Goal: Task Accomplishment & Management: Use online tool/utility

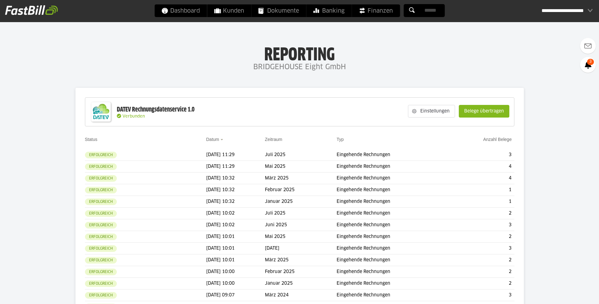
click at [456, 110] on div "Einstellungen Belege übertragen" at bounding box center [459, 111] width 108 height 24
click at [465, 110] on slot "Belege übertragen" at bounding box center [484, 111] width 50 height 12
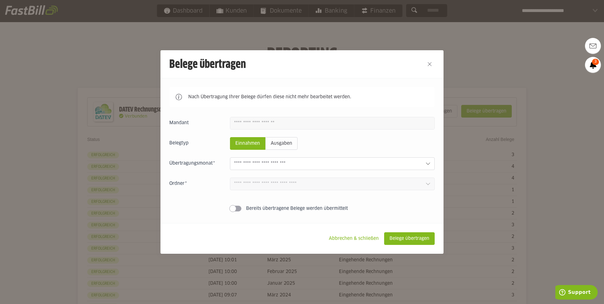
click at [396, 162] on input "text" at bounding box center [327, 163] width 186 height 7
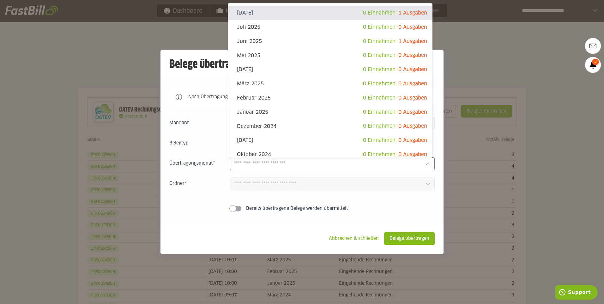
click at [473, 59] on div at bounding box center [302, 152] width 604 height 304
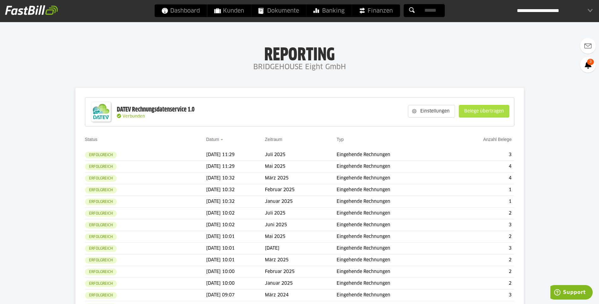
click at [481, 109] on slot "Belege übertragen" at bounding box center [484, 111] width 50 height 12
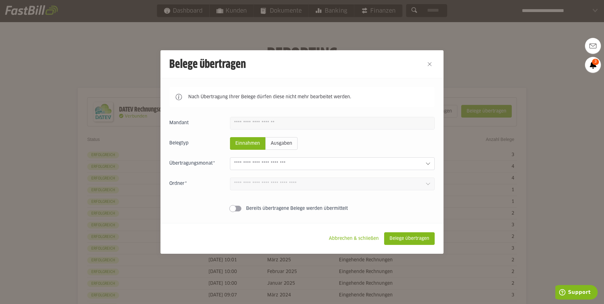
drag, startPoint x: 432, startPoint y: 156, endPoint x: 408, endPoint y: 163, distance: 25.2
click at [426, 158] on div "Einnahmen Ausgaben August 2025 0 Einnahmen 1 Ausgaben Juli 2025 0 Einnahmen 0 A…" at bounding box center [301, 165] width 265 height 97
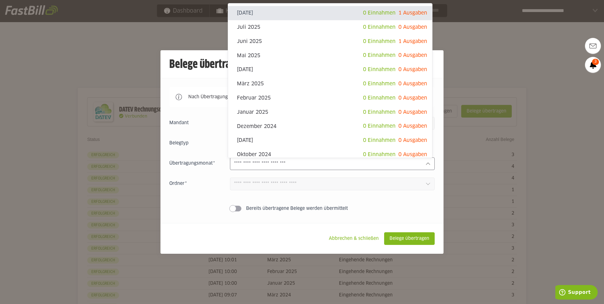
click at [408, 163] on input "text" at bounding box center [327, 163] width 186 height 7
click at [411, 42] on span "1 Ausgaben" at bounding box center [412, 41] width 29 height 5
type input "*********"
type input "*******"
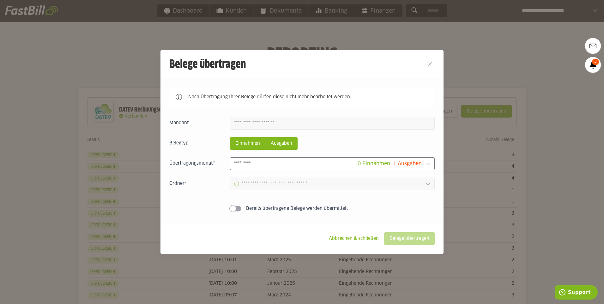
type input "**********"
click at [290, 143] on slot "Ausgaben" at bounding box center [282, 143] width 32 height 12
type input "**********"
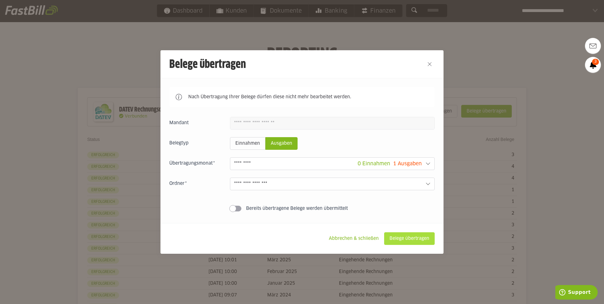
click at [406, 237] on slot "Belege übertragen" at bounding box center [409, 238] width 50 height 12
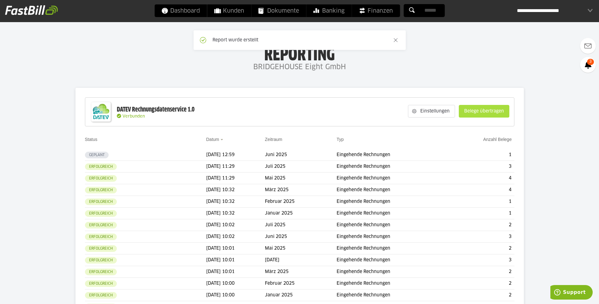
click at [487, 116] on slot "Belege übertragen" at bounding box center [484, 111] width 50 height 12
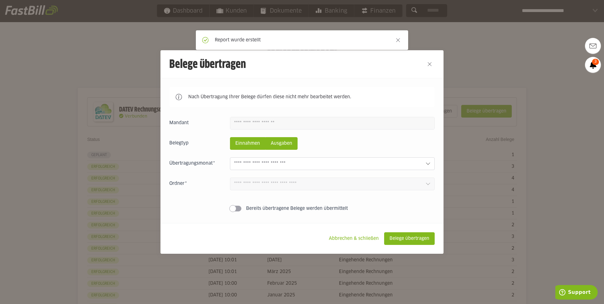
drag, startPoint x: 284, startPoint y: 141, endPoint x: 289, endPoint y: 147, distance: 7.8
click at [285, 141] on slot "Ausgaben" at bounding box center [282, 143] width 32 height 12
click at [302, 165] on input "text" at bounding box center [327, 163] width 186 height 7
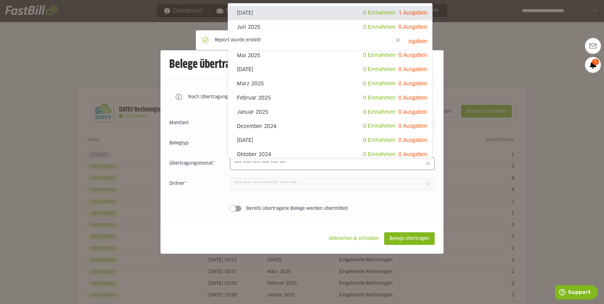
click at [412, 13] on span "1 Ausgaben" at bounding box center [412, 12] width 29 height 5
type input "**********"
type input "*******"
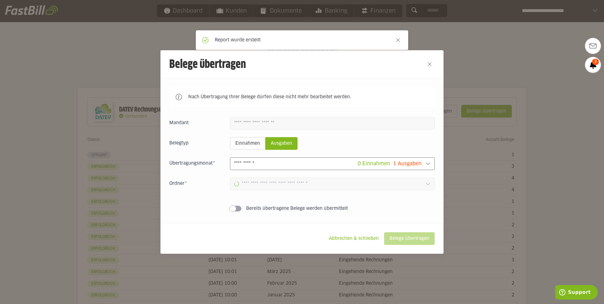
type input "**********"
click at [407, 235] on slot "Belege übertragen" at bounding box center [409, 238] width 50 height 12
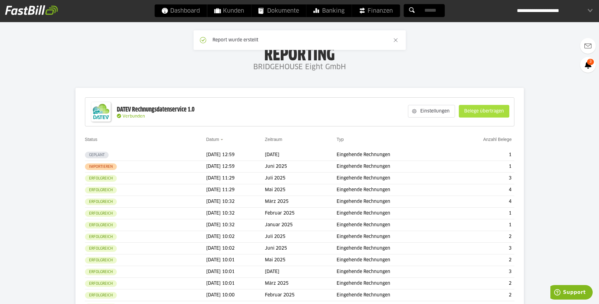
click at [462, 109] on slot "Belege übertragen" at bounding box center [484, 111] width 50 height 12
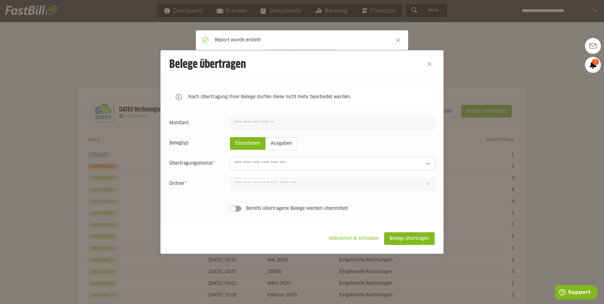
click at [283, 154] on div "Einnahmen Ausgaben August 2025 0 Einnahmen 1 Ausgaben Juli 2025 0 Einnahmen 0 A…" at bounding box center [301, 165] width 265 height 97
click at [284, 149] on slot "Ausgaben" at bounding box center [282, 143] width 32 height 12
click at [303, 166] on input "text" at bounding box center [327, 163] width 186 height 7
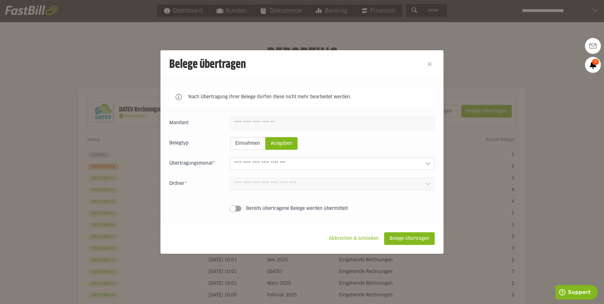
click at [506, 27] on div at bounding box center [302, 152] width 604 height 304
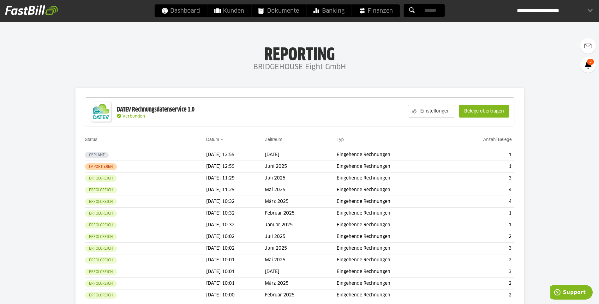
click at [480, 118] on div "Einstellungen Belege übertragen" at bounding box center [459, 111] width 108 height 24
click at [479, 115] on slot "Belege übertragen" at bounding box center [484, 111] width 50 height 12
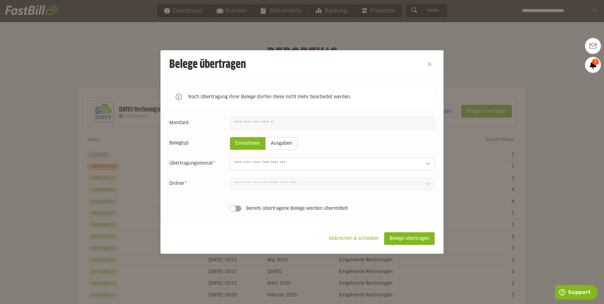
click at [387, 173] on div "Einnahmen Ausgaben August 2025 0 Einnahmen 1 Ausgaben Juli 2025 0 Einnahmen 0 A…" at bounding box center [301, 165] width 265 height 97
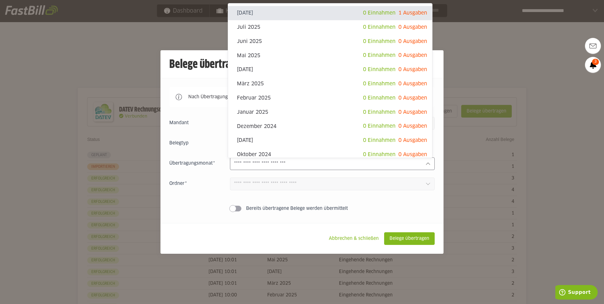
click at [385, 164] on input "text" at bounding box center [327, 163] width 186 height 7
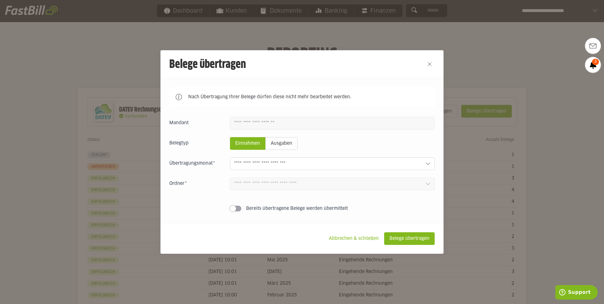
click at [523, 55] on div at bounding box center [302, 152] width 604 height 304
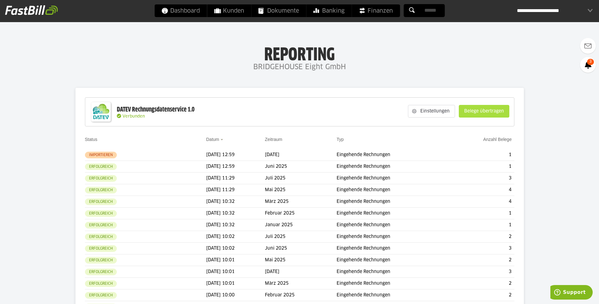
click at [470, 111] on slot "Belege übertragen" at bounding box center [484, 111] width 50 height 12
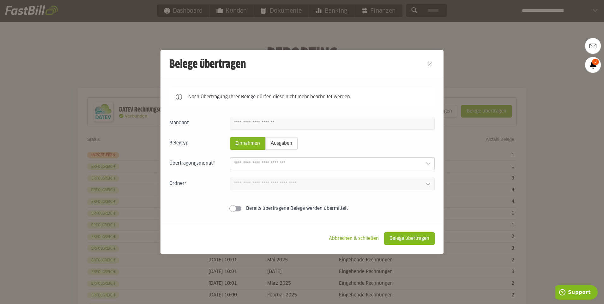
click at [388, 160] on div at bounding box center [332, 163] width 205 height 13
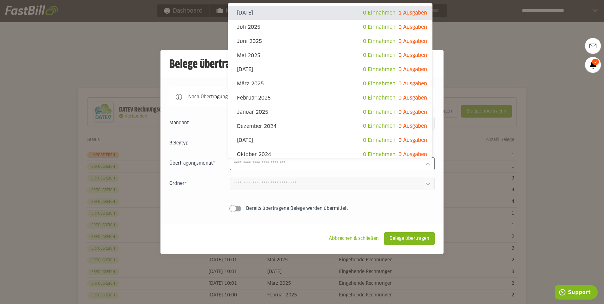
click at [474, 80] on div at bounding box center [302, 152] width 604 height 304
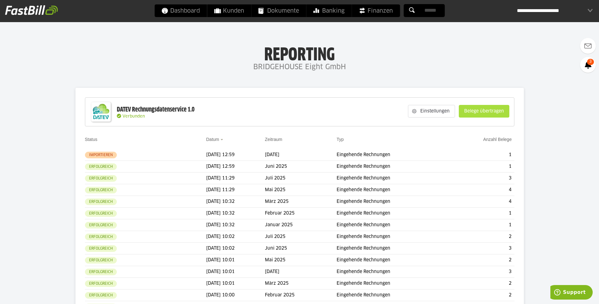
click at [467, 116] on slot "Belege übertragen" at bounding box center [484, 111] width 50 height 12
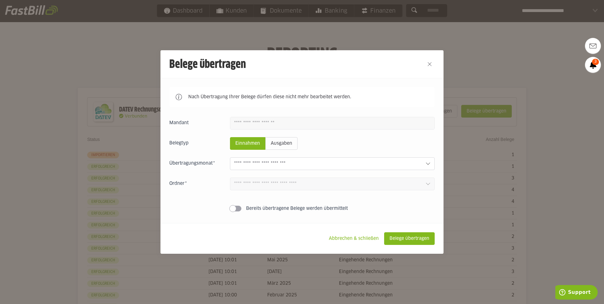
click at [468, 113] on div at bounding box center [302, 152] width 604 height 304
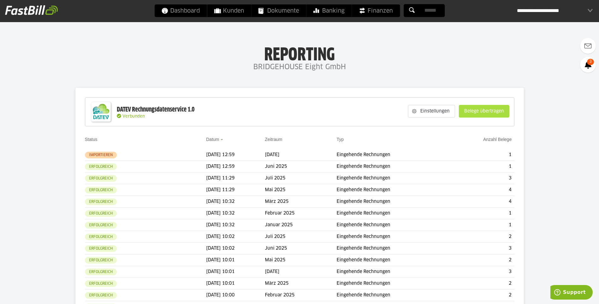
click at [465, 108] on slot "Belege übertragen" at bounding box center [484, 111] width 50 height 12
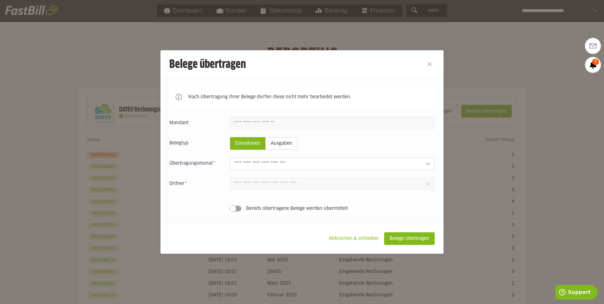
click at [395, 157] on div "Einnahmen Ausgaben August 2025 0 Einnahmen 1 Ausgaben Juli 2025 0 Einnahmen 0 A…" at bounding box center [301, 165] width 265 height 97
click at [396, 159] on div at bounding box center [332, 163] width 205 height 13
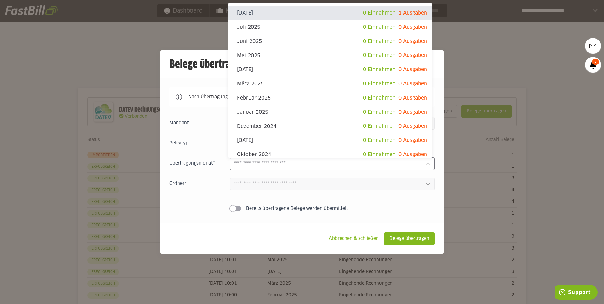
click at [467, 76] on div at bounding box center [302, 152] width 604 height 304
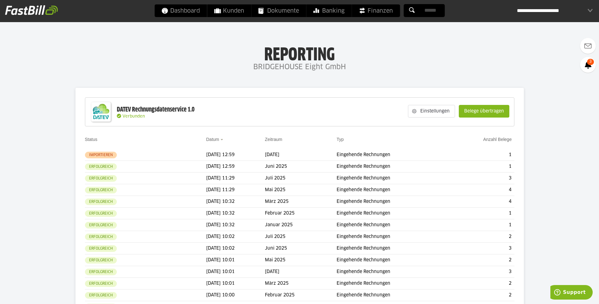
click at [486, 109] on slot "Belege übertragen" at bounding box center [484, 111] width 50 height 12
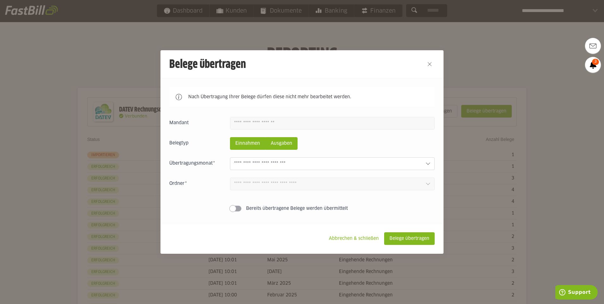
click at [307, 148] on fieldset "Belegtyp Einnahmen Ausgaben" at bounding box center [301, 143] width 265 height 13
click at [291, 146] on slot "Ausgaben" at bounding box center [282, 143] width 32 height 12
click at [298, 155] on div "Einnahmen Ausgaben August 2025 0 Einnahmen 1 Ausgaben Juli 2025 0 Einnahmen 0 A…" at bounding box center [301, 165] width 265 height 97
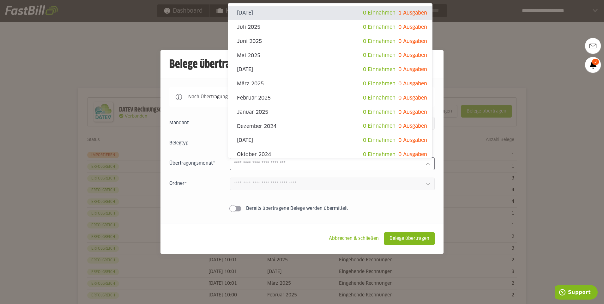
click at [302, 159] on div at bounding box center [332, 163] width 205 height 13
click at [459, 70] on div at bounding box center [302, 152] width 604 height 304
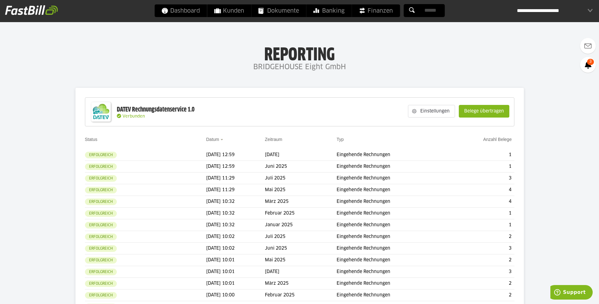
click at [504, 107] on slot "Belege übertragen" at bounding box center [484, 111] width 50 height 12
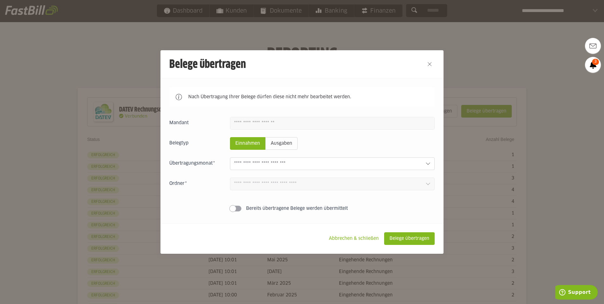
click at [503, 110] on div at bounding box center [302, 152] width 604 height 304
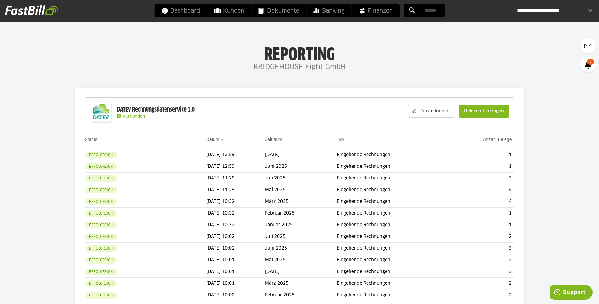
click at [455, 117] on div "Einstellungen Belege übertragen" at bounding box center [459, 111] width 108 height 24
click at [462, 113] on slot "Belege übertragen" at bounding box center [484, 111] width 50 height 12
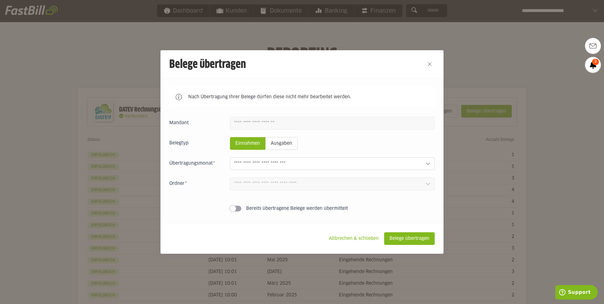
click at [406, 166] on input "text" at bounding box center [327, 163] width 186 height 7
click at [466, 44] on div at bounding box center [302, 152] width 604 height 304
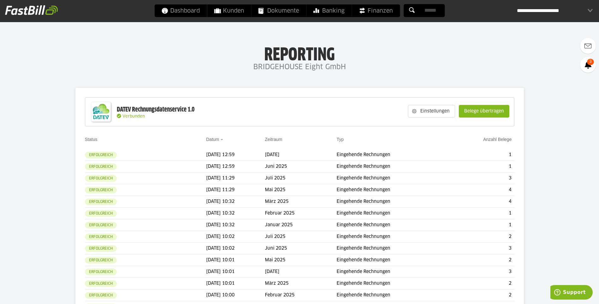
click at [449, 116] on slot "Einstellungen" at bounding box center [436, 111] width 38 height 12
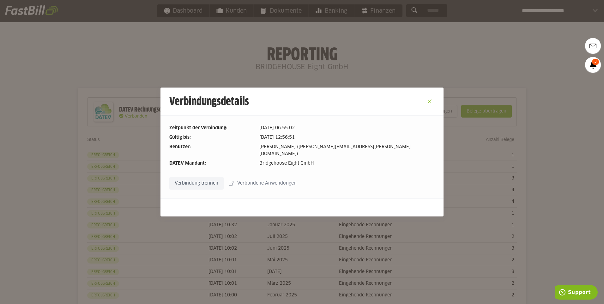
click at [426, 103] on button "Close" at bounding box center [430, 101] width 10 height 10
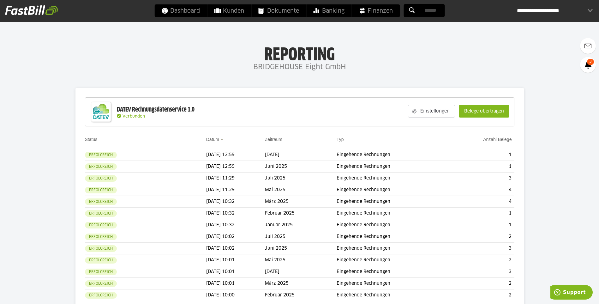
drag, startPoint x: 492, startPoint y: 110, endPoint x: 490, endPoint y: 112, distance: 3.3
click at [492, 113] on slot "Belege übertragen" at bounding box center [484, 111] width 50 height 12
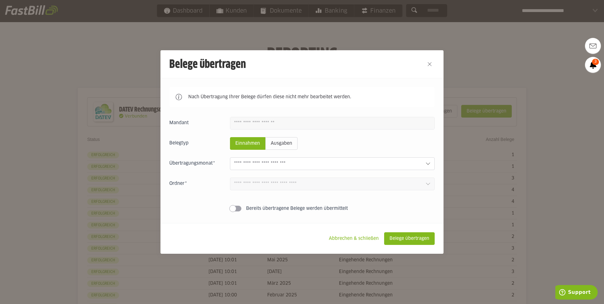
click at [396, 154] on div "Einnahmen Ausgaben [DATE] 0 Einnahmen 0 Ausgaben Juli 2025 0 Einnahmen 0 Ausgab…" at bounding box center [301, 165] width 265 height 97
click at [393, 159] on div at bounding box center [332, 163] width 205 height 13
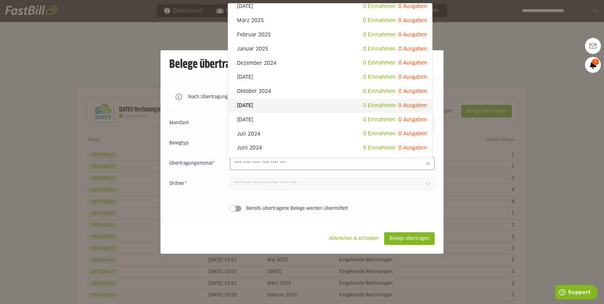
scroll to position [158, 0]
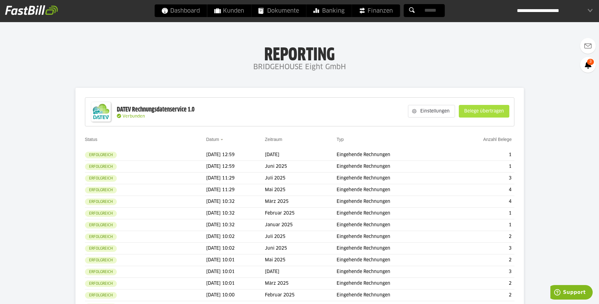
click at [475, 106] on slot "Belege übertragen" at bounding box center [484, 111] width 50 height 12
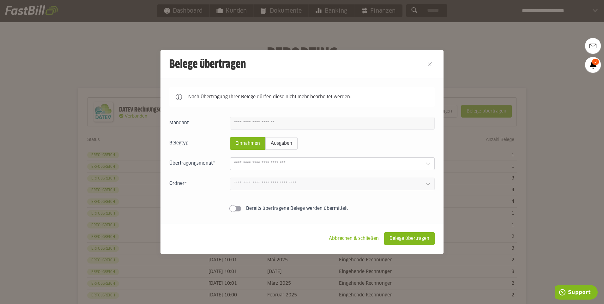
click at [402, 156] on div "Einnahmen Ausgaben [DATE] 0 Einnahmen 0 Ausgaben Juli 2025 0 Einnahmen 0 Ausgab…" at bounding box center [301, 165] width 265 height 97
click at [400, 162] on input "text" at bounding box center [327, 163] width 186 height 7
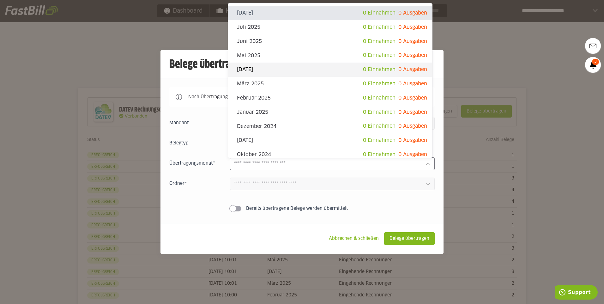
scroll to position [158, 0]
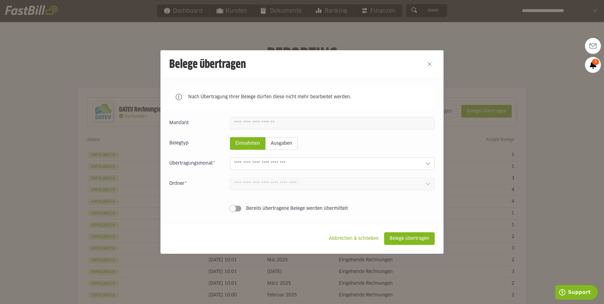
click at [548, 63] on div at bounding box center [302, 152] width 604 height 304
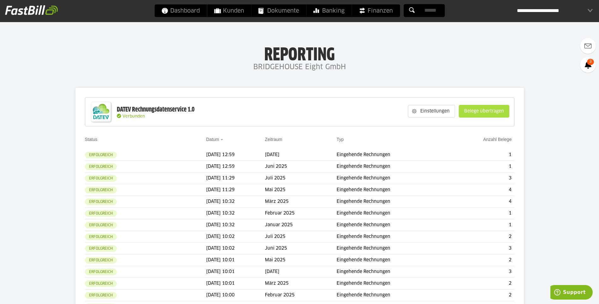
click at [483, 116] on slot "Belege übertragen" at bounding box center [484, 111] width 50 height 12
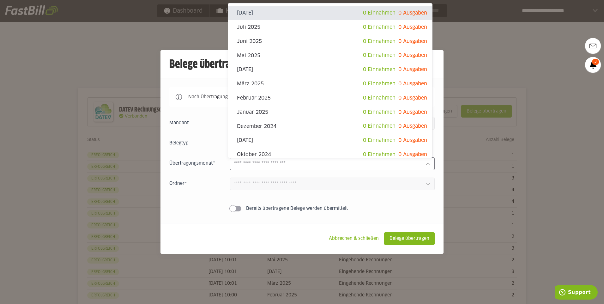
click at [421, 160] on div at bounding box center [332, 163] width 205 height 13
click at [484, 51] on div at bounding box center [302, 152] width 604 height 304
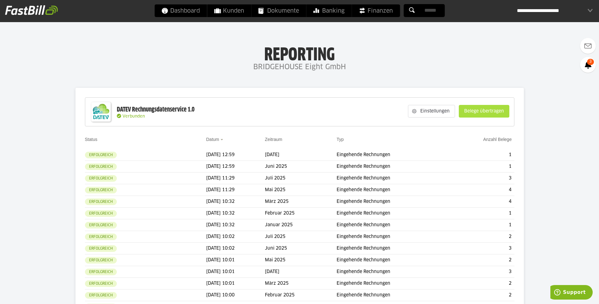
click at [473, 113] on slot "Belege übertragen" at bounding box center [484, 111] width 50 height 12
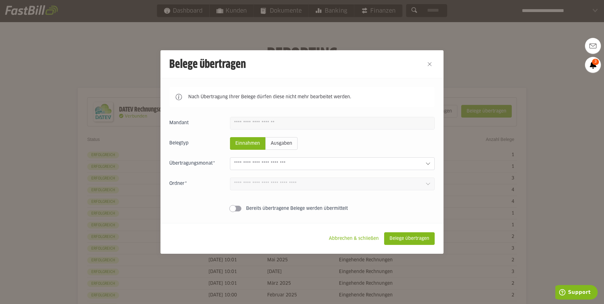
click at [387, 159] on div "Einnahmen Ausgaben August 2025 0 Einnahmen 0 Ausgaben Juli 2025 0 Einnahmen 0 A…" at bounding box center [301, 165] width 265 height 97
click at [387, 160] on div at bounding box center [332, 163] width 205 height 13
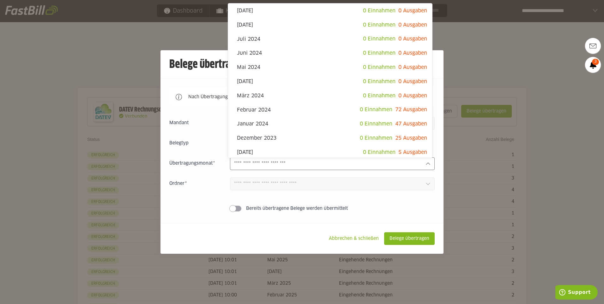
scroll to position [304, 0]
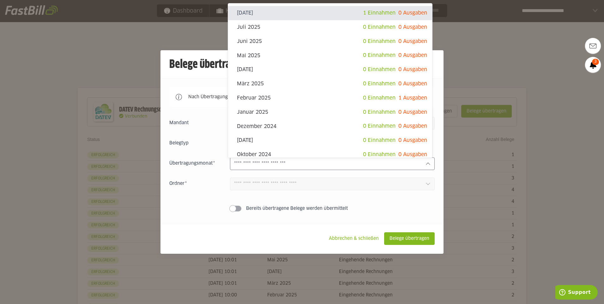
click at [427, 159] on div at bounding box center [332, 163] width 205 height 13
click at [398, 99] on span "1 Ausgaben" at bounding box center [412, 97] width 29 height 5
type input "**********"
type input "*******"
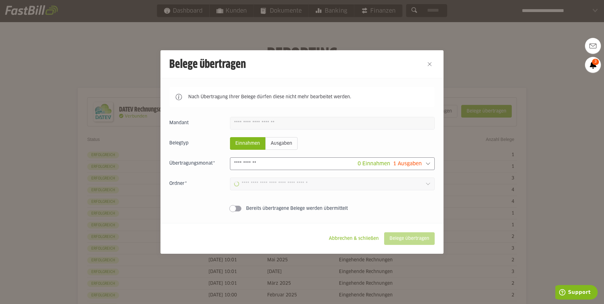
type input "**********"
click at [272, 151] on div "Einnahmen Ausgaben 0 Einnahmen 1 Ausgaben August 2025 1 Einnahmen 0 Ausgaben Ju…" at bounding box center [301, 165] width 265 height 97
click at [276, 143] on slot "Ausgaben" at bounding box center [282, 143] width 32 height 12
type input "**********"
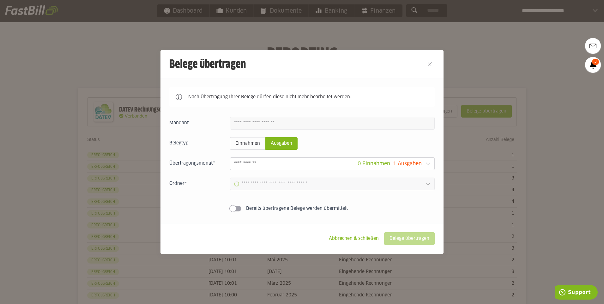
type input "**********"
click at [417, 235] on slot "Belege übertragen" at bounding box center [409, 238] width 50 height 12
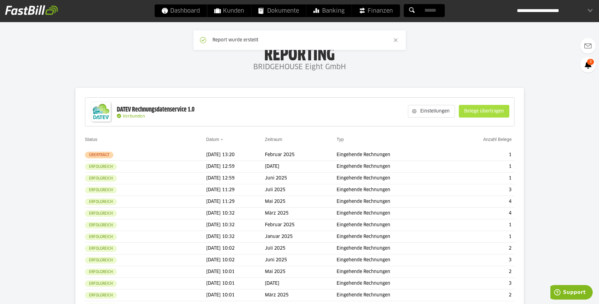
click at [502, 112] on slot "Belege übertragen" at bounding box center [484, 111] width 50 height 12
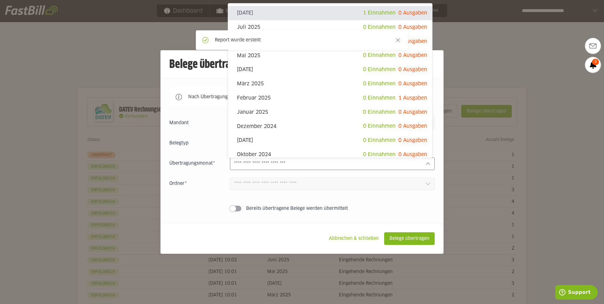
click at [300, 159] on div at bounding box center [332, 163] width 205 height 13
click at [396, 39] on button "Close" at bounding box center [398, 40] width 10 height 10
click at [361, 161] on input "text" at bounding box center [327, 163] width 186 height 7
click at [409, 16] on span "1 Einnahmen 0 Ausgaben" at bounding box center [395, 13] width 64 height 9
type input "**********"
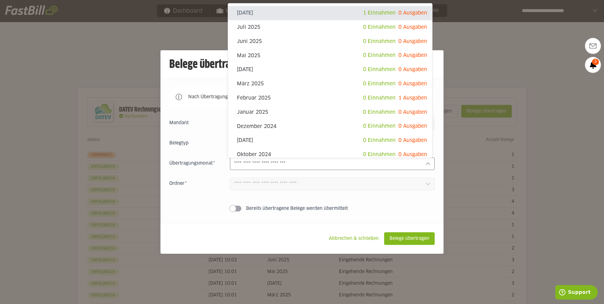
type input "*******"
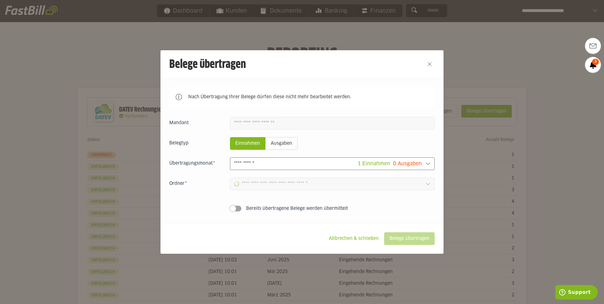
type input "**********"
click at [411, 236] on slot "Belege übertragen" at bounding box center [409, 238] width 50 height 12
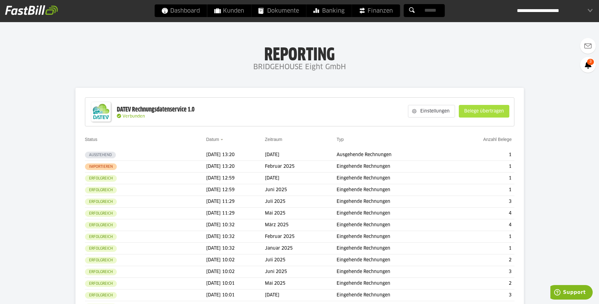
click at [464, 111] on slot "Belege übertragen" at bounding box center [484, 111] width 50 height 12
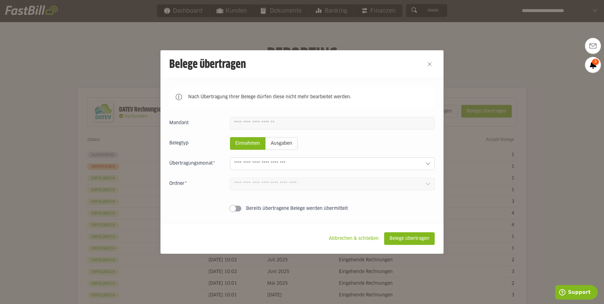
click at [452, 61] on div at bounding box center [302, 152] width 604 height 304
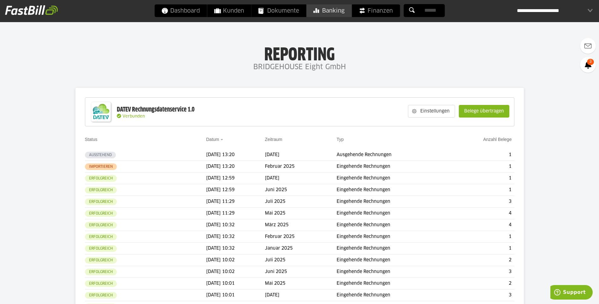
click at [342, 13] on span "Banking" at bounding box center [328, 10] width 31 height 13
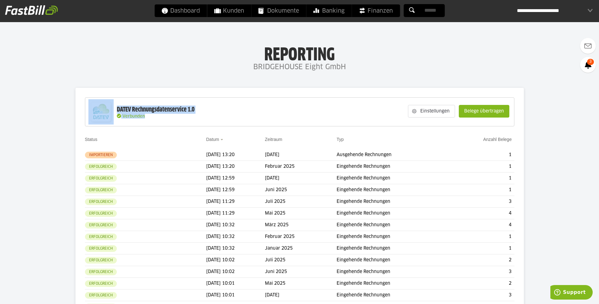
drag, startPoint x: 208, startPoint y: 114, endPoint x: 100, endPoint y: 110, distance: 107.5
click at [100, 110] on div "DATEV Rechnungsdatenservice 1.0 Verbunden Einstellungen Belege übertragen" at bounding box center [300, 111] width 430 height 29
drag, startPoint x: 100, startPoint y: 110, endPoint x: 208, endPoint y: 110, distance: 108.0
click at [208, 110] on div "DATEV Rechnungsdatenservice 1.0 Verbunden Einstellungen Belege übertragen" at bounding box center [300, 111] width 430 height 29
click at [215, 105] on div "DATEV Rechnungsdatenservice 1.0 Verbunden Einstellungen Belege übertragen" at bounding box center [300, 111] width 430 height 29
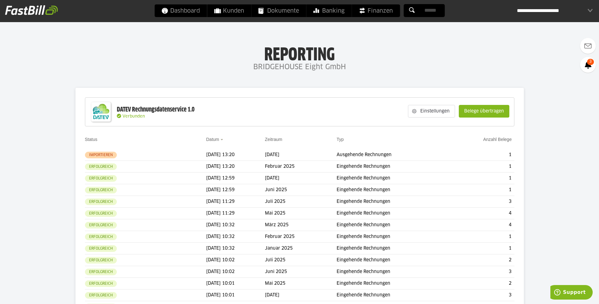
drag, startPoint x: 199, startPoint y: 109, endPoint x: 236, endPoint y: 105, distance: 37.4
click at [236, 105] on div "DATEV Rechnungsdatenservice 1.0 Verbunden Einstellungen Belege übertragen" at bounding box center [300, 111] width 430 height 29
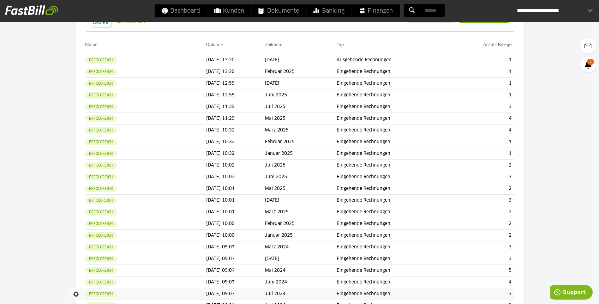
scroll to position [32, 0]
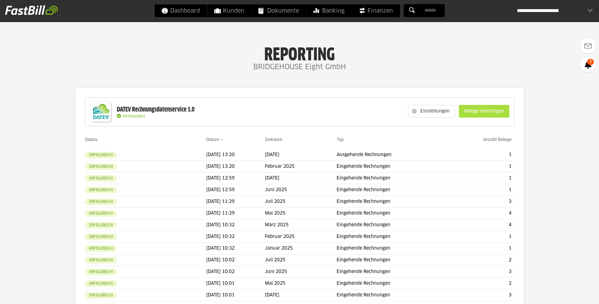
click at [475, 108] on slot "Belege übertragen" at bounding box center [484, 111] width 50 height 12
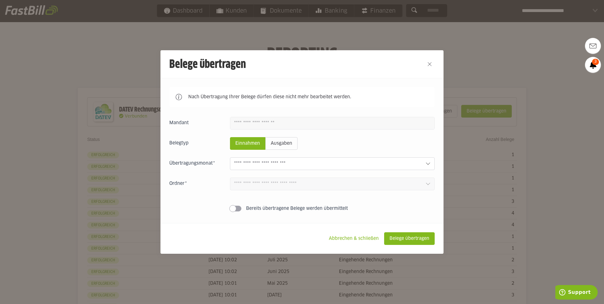
click at [413, 156] on div "Einnahmen Ausgaben August 2025 0 Einnahmen 0 Ausgaben Juli 2025 0 Einnahmen 0 A…" at bounding box center [301, 165] width 265 height 97
click at [412, 157] on div "Einnahmen Ausgaben August 2025 0 Einnahmen 0 Ausgaben Juli 2025 0 Einnahmen 0 A…" at bounding box center [301, 165] width 265 height 97
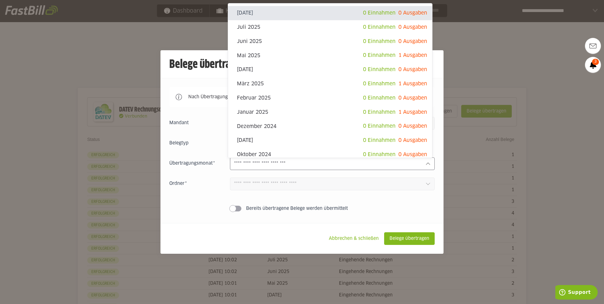
click at [413, 161] on input "text" at bounding box center [327, 163] width 186 height 7
click at [398, 112] on span "1 Ausgaben" at bounding box center [412, 112] width 29 height 5
type input "**********"
type input "*******"
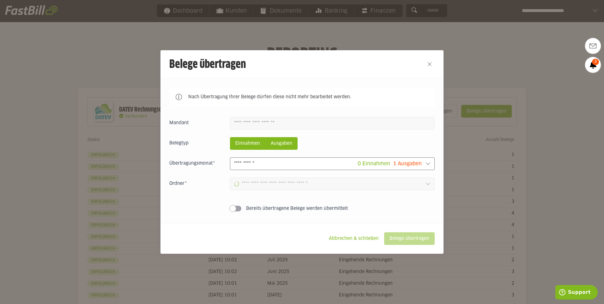
type input "**********"
click at [292, 145] on slot "Ausgaben" at bounding box center [282, 143] width 32 height 12
type input "**********"
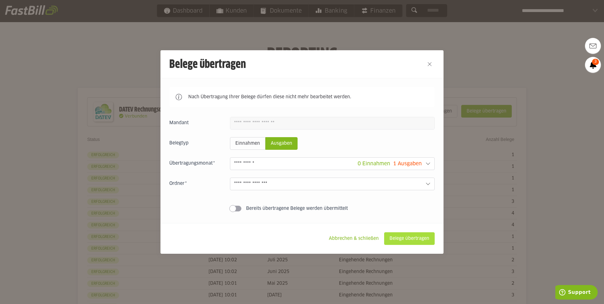
click at [406, 238] on slot "Belege übertragen" at bounding box center [409, 238] width 50 height 12
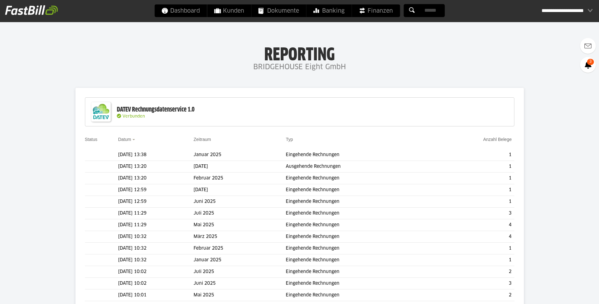
click at [0, 0] on slot "Belege übertragen" at bounding box center [0, 0] width 0 height 0
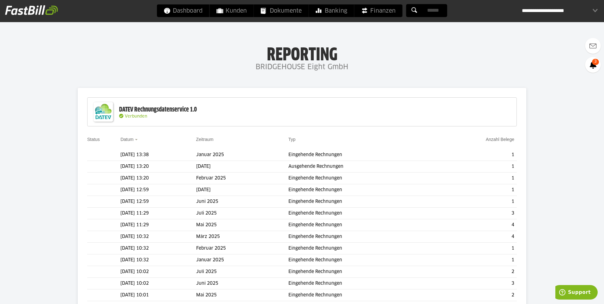
click at [0, 0] on slot "Ausgaben" at bounding box center [0, 0] width 0 height 0
drag, startPoint x: 297, startPoint y: 158, endPoint x: 299, endPoint y: 161, distance: 3.6
click at [0, 0] on div at bounding box center [0, 0] width 0 height 0
click at [0, 0] on span "1 Ausgaben" at bounding box center [0, 0] width 0 height 0
type input "*********"
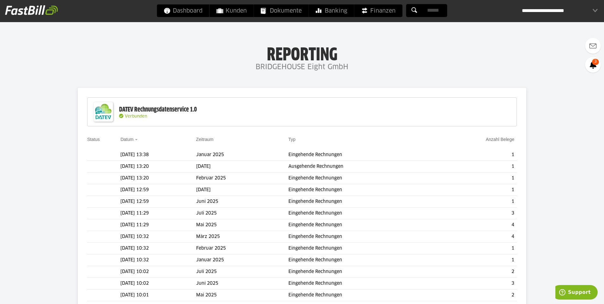
type input "*******"
type input "**********"
click at [0, 0] on slot "Belege übertragen" at bounding box center [0, 0] width 0 height 0
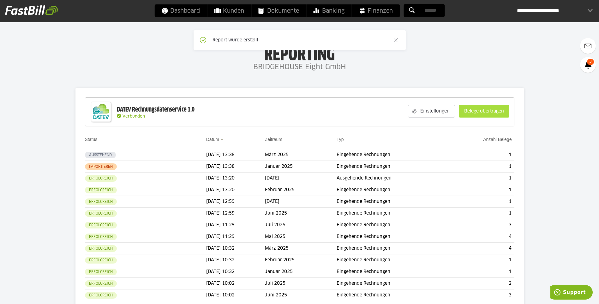
click at [473, 113] on slot "Belege übertragen" at bounding box center [484, 111] width 50 height 12
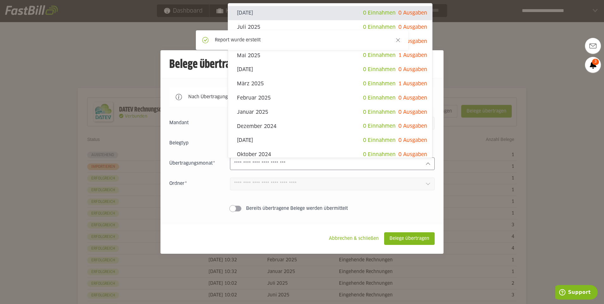
click at [373, 165] on input "text" at bounding box center [327, 163] width 186 height 7
click at [394, 40] on button "Close" at bounding box center [398, 40] width 10 height 10
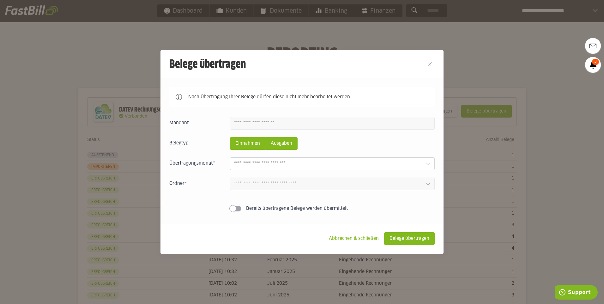
click at [288, 149] on slot "Ausgaben" at bounding box center [282, 143] width 32 height 12
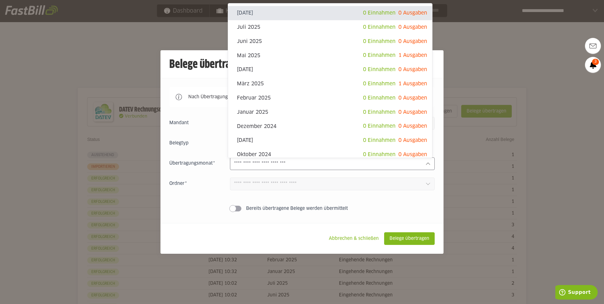
click at [310, 163] on input "text" at bounding box center [327, 163] width 186 height 7
click at [368, 56] on span "0 Einnahmen" at bounding box center [379, 55] width 33 height 5
type input "********"
type input "*******"
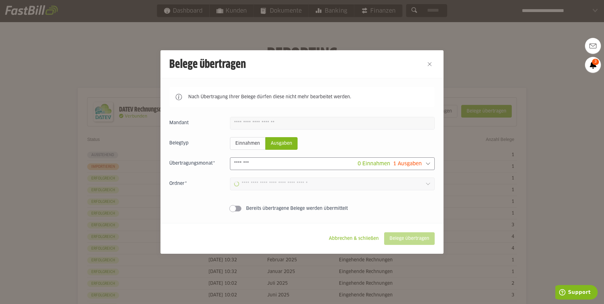
type input "**********"
click at [413, 239] on slot "Belege übertragen" at bounding box center [409, 238] width 50 height 12
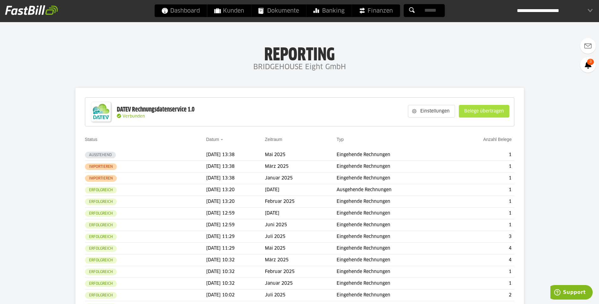
click at [489, 109] on slot "Belege übertragen" at bounding box center [484, 111] width 50 height 12
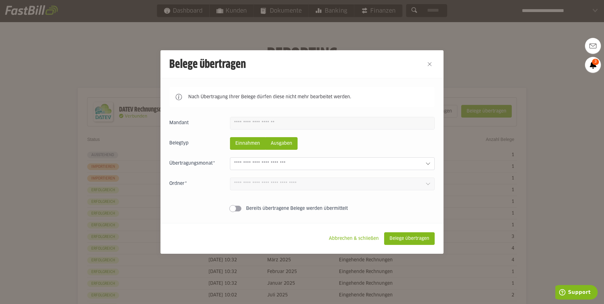
click at [288, 148] on slot "Ausgaben" at bounding box center [282, 143] width 32 height 12
click at [302, 165] on input "text" at bounding box center [327, 163] width 186 height 7
click at [463, 43] on div at bounding box center [302, 152] width 604 height 304
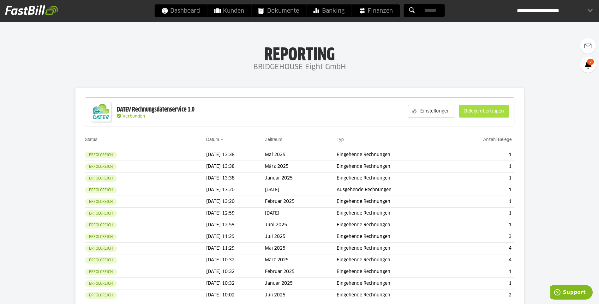
click at [473, 106] on slot "Belege übertragen" at bounding box center [484, 111] width 50 height 12
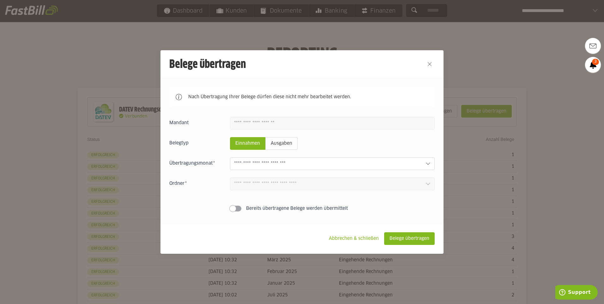
click at [406, 169] on div at bounding box center [332, 163] width 205 height 13
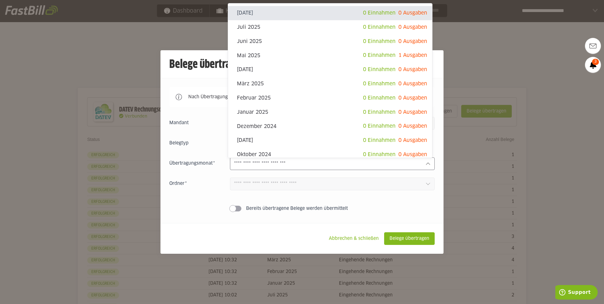
click at [472, 45] on div at bounding box center [302, 152] width 604 height 304
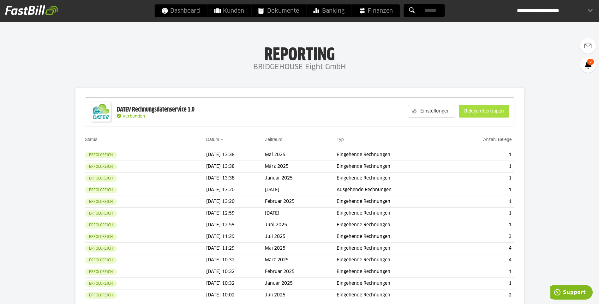
click at [465, 109] on slot "Belege übertragen" at bounding box center [484, 111] width 50 height 12
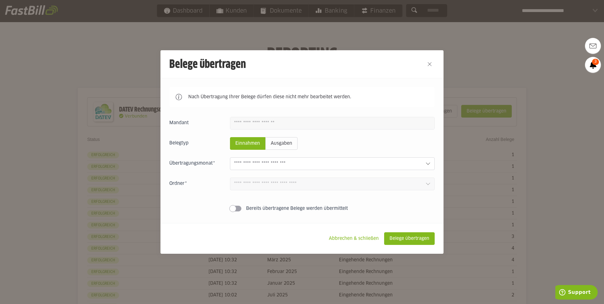
click at [421, 161] on div at bounding box center [332, 163] width 205 height 13
drag, startPoint x: 515, startPoint y: 49, endPoint x: 524, endPoint y: 33, distance: 17.7
click at [516, 49] on div at bounding box center [302, 152] width 604 height 304
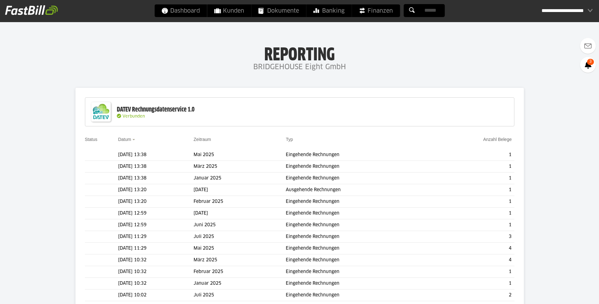
click at [506, 105] on div "Einstellungen Belege übertragen" at bounding box center [509, 104] width 6 height 11
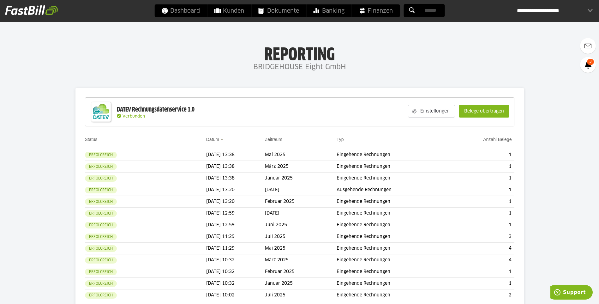
click at [476, 107] on slot "Belege übertragen" at bounding box center [484, 111] width 50 height 12
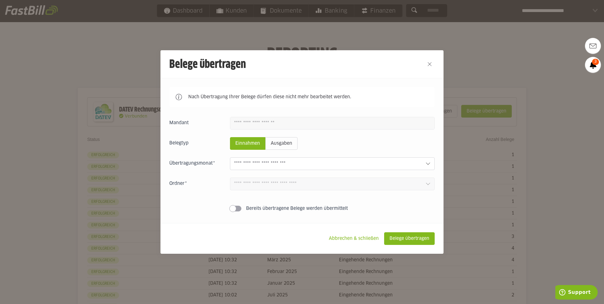
click at [410, 160] on div "Einnahmen Ausgaben [DATE] 0 Einnahmen 0 Ausgaben Juli 2025 0 Einnahmen 0 Ausgab…" at bounding box center [301, 165] width 265 height 97
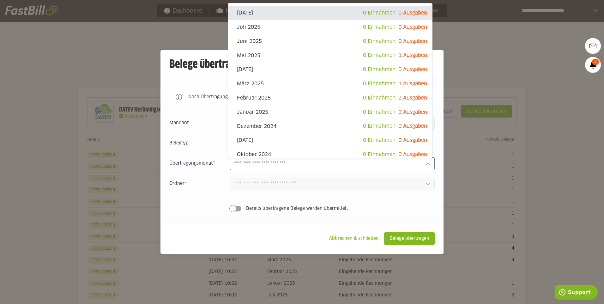
click at [409, 163] on input "text" at bounding box center [327, 163] width 186 height 7
click at [415, 94] on span "0 Einnahmen 2 Ausgaben" at bounding box center [395, 97] width 64 height 9
type input "**********"
type input "*******"
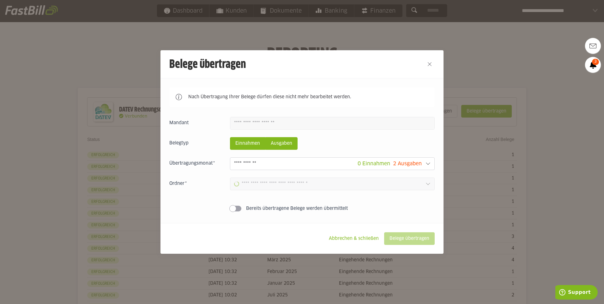
click at [276, 143] on slot "Ausgaben" at bounding box center [282, 143] width 32 height 12
type input "**********"
click at [401, 240] on slot "Belege übertragen" at bounding box center [409, 238] width 50 height 12
type input "**********"
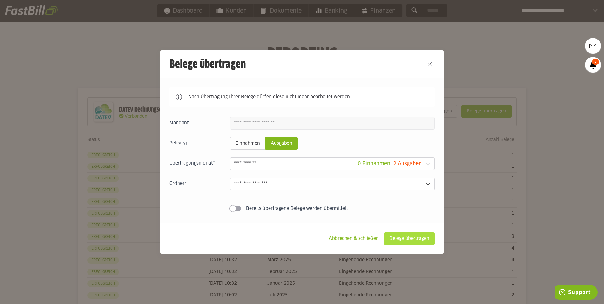
type input "**********"
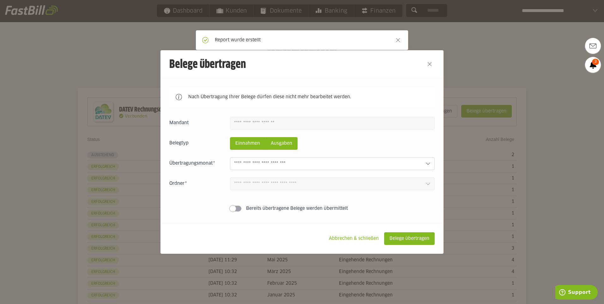
click at [284, 147] on slot "Ausgaben" at bounding box center [282, 143] width 32 height 12
click at [298, 167] on input "text" at bounding box center [327, 163] width 186 height 7
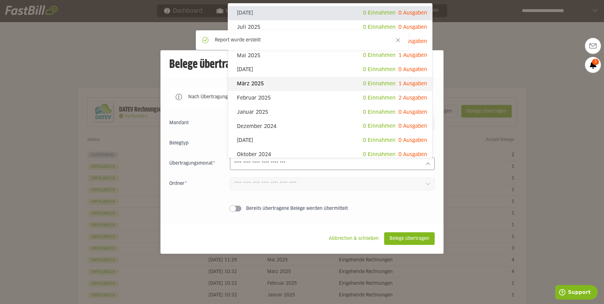
click at [384, 87] on span "0 Einnahmen 1 Ausgaben" at bounding box center [395, 83] width 64 height 9
type input "*********"
type input "*******"
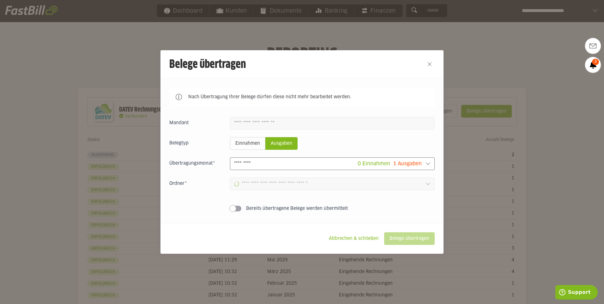
type input "**********"
click at [403, 237] on slot "Belege übertragen" at bounding box center [409, 238] width 50 height 12
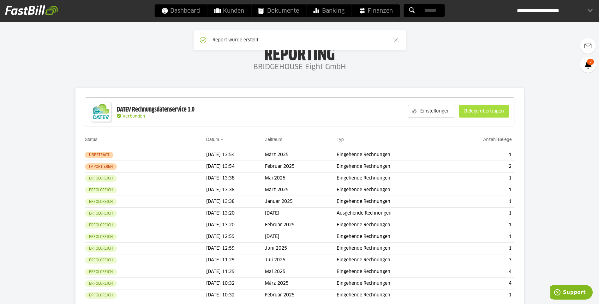
click at [485, 108] on slot "Belege übertragen" at bounding box center [484, 111] width 50 height 12
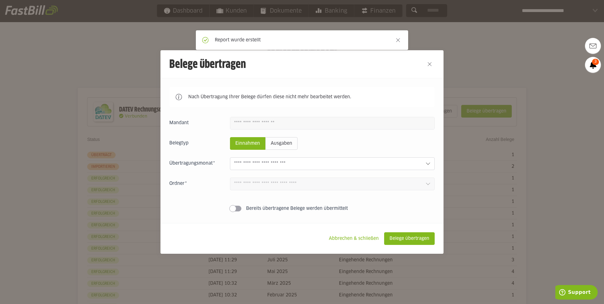
click at [301, 142] on fieldset "Belegtyp Einnahmen Ausgaben" at bounding box center [301, 143] width 265 height 13
click at [295, 142] on fieldset "Belegtyp Einnahmen Ausgaben" at bounding box center [301, 143] width 265 height 13
click at [290, 142] on slot "Ausgaben" at bounding box center [282, 143] width 32 height 12
click at [302, 165] on input "text" at bounding box center [327, 163] width 186 height 7
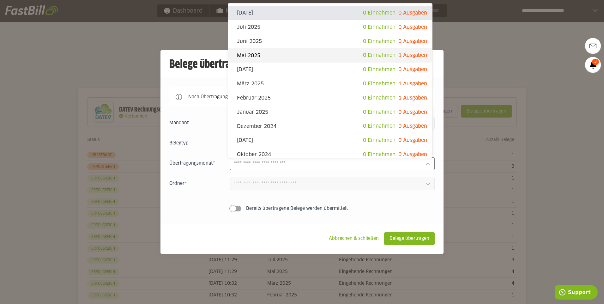
click at [397, 58] on span "0 Einnahmen 1 Ausgaben" at bounding box center [395, 55] width 64 height 9
type input "********"
type input "*******"
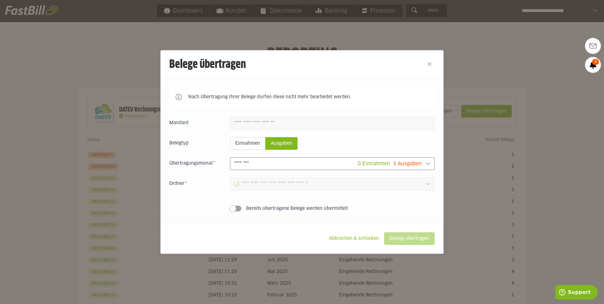
type input "**********"
click at [401, 236] on slot "Belege übertragen" at bounding box center [409, 238] width 50 height 12
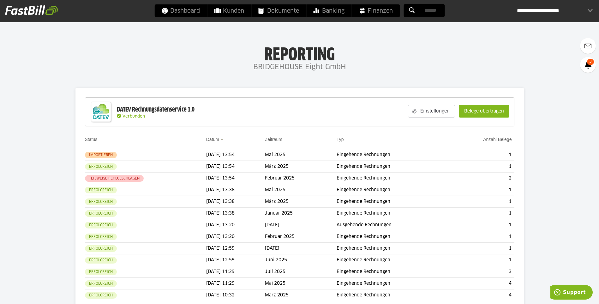
click at [456, 123] on div "Einstellungen Belege übertragen" at bounding box center [459, 111] width 108 height 24
click at [467, 117] on slot "Belege übertragen" at bounding box center [484, 111] width 50 height 12
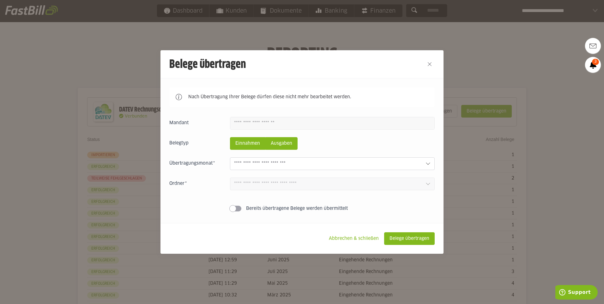
click at [290, 145] on slot "Ausgaben" at bounding box center [282, 143] width 32 height 12
click at [295, 161] on input "text" at bounding box center [327, 163] width 186 height 7
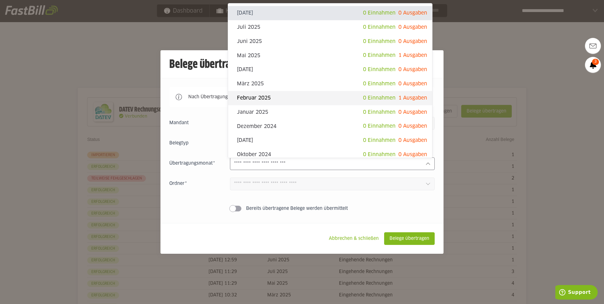
click at [413, 102] on span "0 Einnahmen 1 Ausgaben" at bounding box center [395, 97] width 64 height 9
type input "**********"
type input "*******"
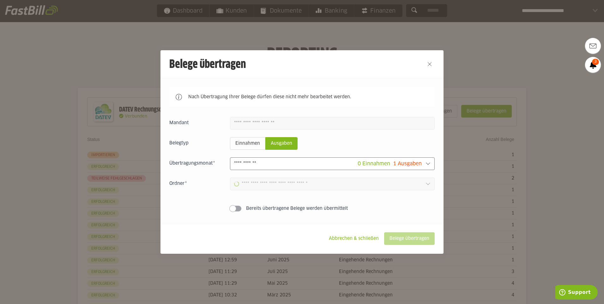
type input "**********"
click at [442, 165] on div at bounding box center [302, 152] width 604 height 304
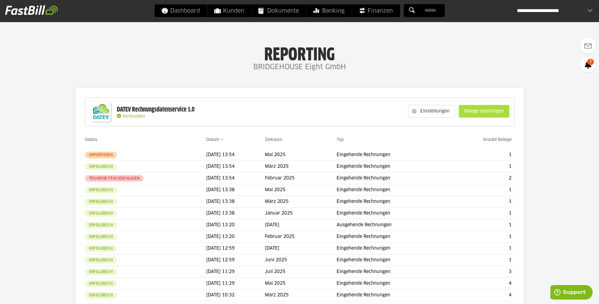
click at [469, 112] on slot "Belege übertragen" at bounding box center [484, 111] width 50 height 12
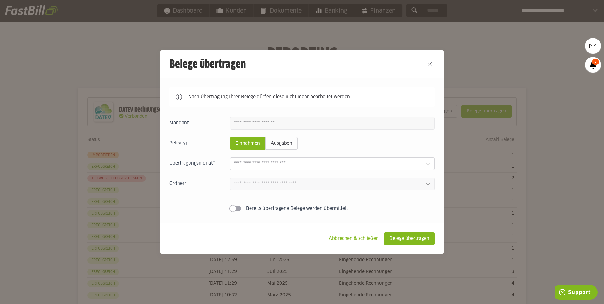
click at [499, 154] on div at bounding box center [302, 152] width 604 height 304
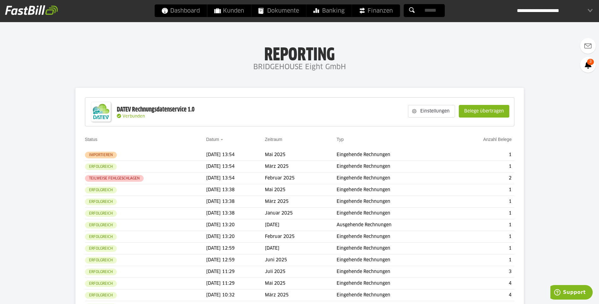
click at [455, 121] on div "Einstellungen Belege übertragen" at bounding box center [459, 111] width 108 height 24
click at [471, 110] on slot "Belege übertragen" at bounding box center [484, 111] width 50 height 12
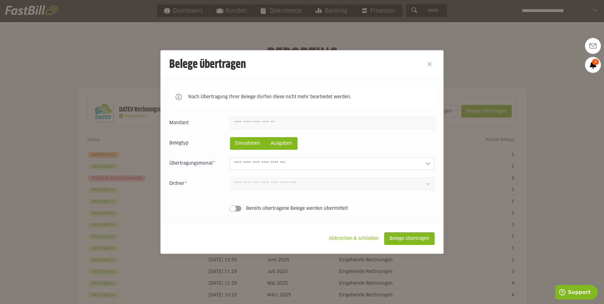
drag, startPoint x: 293, startPoint y: 138, endPoint x: 288, endPoint y: 143, distance: 7.8
click at [293, 138] on button "Ausgaben" at bounding box center [281, 143] width 32 height 13
click at [286, 146] on slot "Ausgaben" at bounding box center [282, 143] width 32 height 12
click at [293, 158] on div "Einnahmen Ausgaben August 2025 0 Einnahmen 0 Ausgaben Juli 2025 0 Einnahmen 0 A…" at bounding box center [301, 165] width 265 height 97
click at [296, 161] on input "text" at bounding box center [327, 163] width 186 height 7
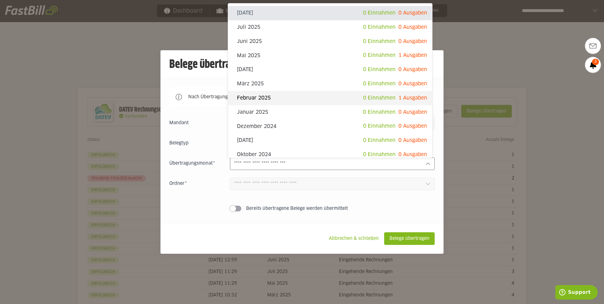
click at [357, 102] on div "Februar 2025 0 Einnahmen 1 Ausgaben" at bounding box center [330, 98] width 204 height 14
type input "**********"
type input "*******"
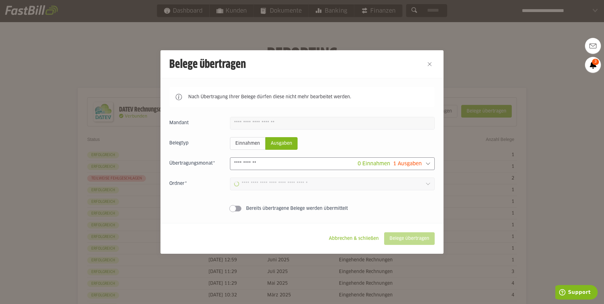
type input "**********"
click at [409, 237] on slot "Belege übertragen" at bounding box center [409, 238] width 50 height 12
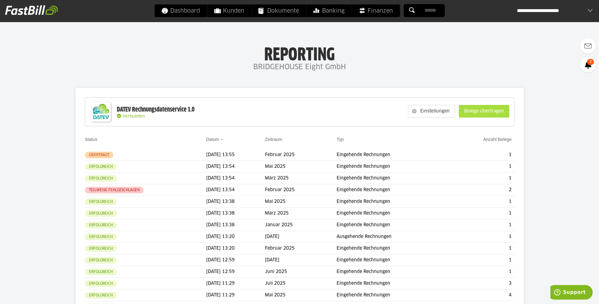
click at [484, 113] on slot "Belege übertragen" at bounding box center [484, 111] width 50 height 12
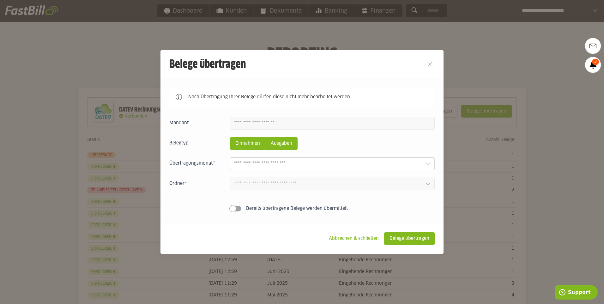
click at [286, 138] on button "Ausgaben" at bounding box center [281, 143] width 32 height 13
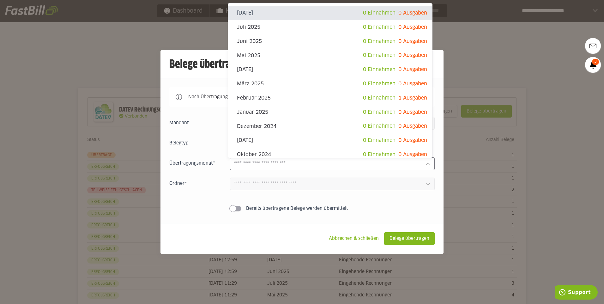
click at [300, 162] on input "text" at bounding box center [327, 163] width 186 height 7
click at [500, 81] on div at bounding box center [302, 152] width 604 height 304
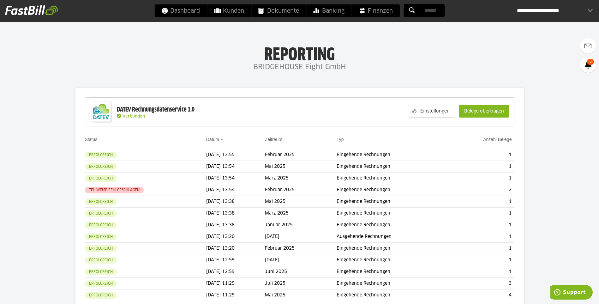
click at [485, 110] on slot "Belege übertragen" at bounding box center [484, 111] width 50 height 12
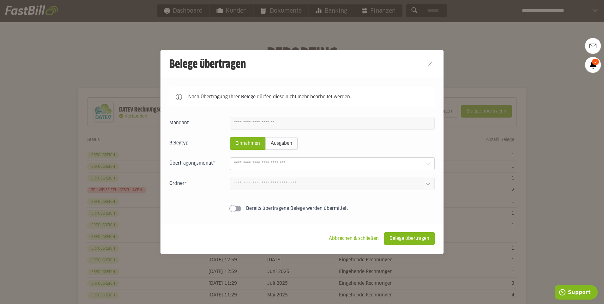
click at [397, 162] on input "text" at bounding box center [327, 163] width 186 height 7
drag, startPoint x: 473, startPoint y: 69, endPoint x: 478, endPoint y: 68, distance: 5.1
click at [476, 69] on div at bounding box center [302, 152] width 604 height 304
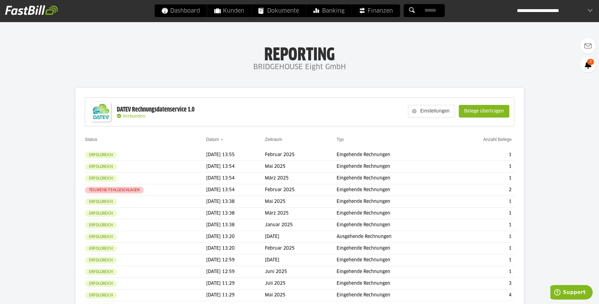
click at [494, 116] on slot "Belege übertragen" at bounding box center [484, 111] width 50 height 12
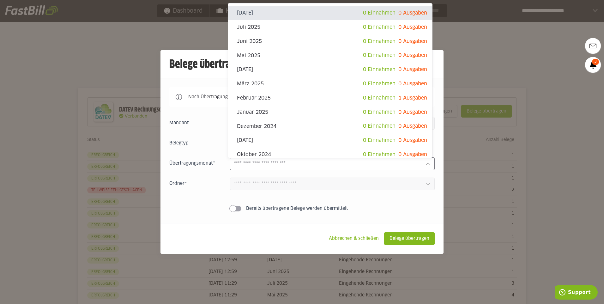
click at [427, 160] on div at bounding box center [332, 163] width 205 height 13
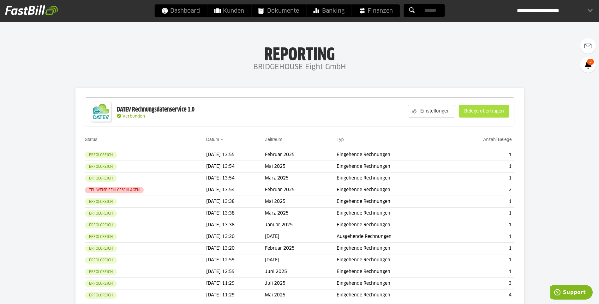
click at [471, 112] on slot "Belege übertragen" at bounding box center [484, 111] width 50 height 12
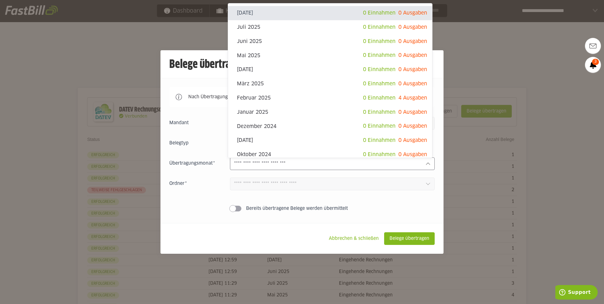
click at [403, 164] on input "text" at bounding box center [327, 163] width 186 height 7
click at [409, 102] on span "0 Einnahmen 4 Ausgaben" at bounding box center [395, 97] width 64 height 9
type input "**********"
type input "*******"
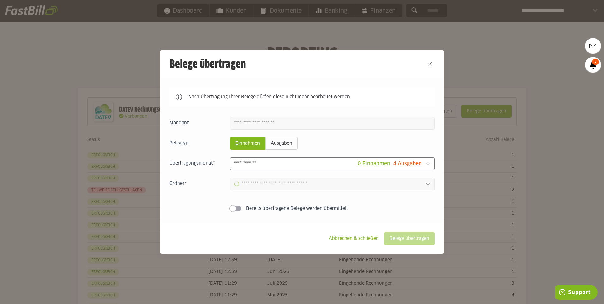
type input "**********"
click at [288, 138] on slot "Ausgaben" at bounding box center [282, 143] width 32 height 12
type input "**********"
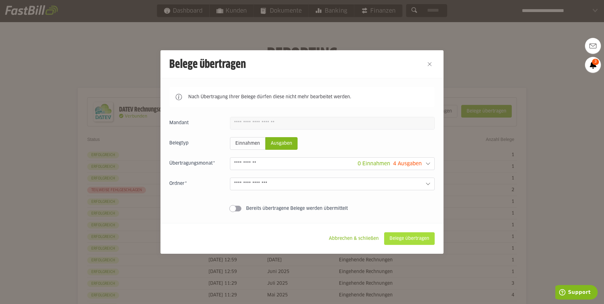
click at [408, 238] on slot "Belege übertragen" at bounding box center [409, 238] width 50 height 12
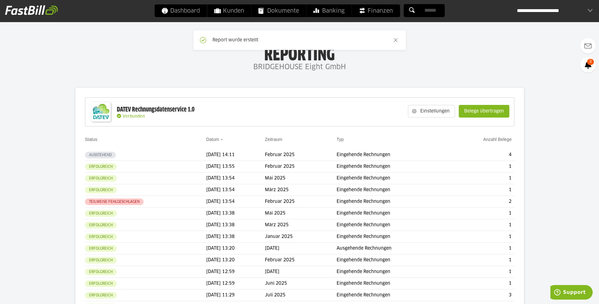
drag, startPoint x: 473, startPoint y: 113, endPoint x: 473, endPoint y: 120, distance: 7.0
click at [473, 114] on slot "Belege übertragen" at bounding box center [484, 111] width 50 height 12
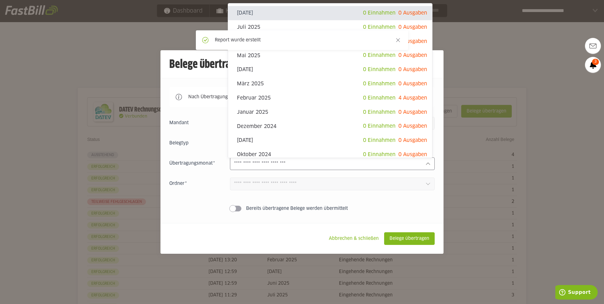
click at [413, 166] on input "text" at bounding box center [327, 163] width 186 height 7
click at [488, 60] on div at bounding box center [302, 152] width 604 height 304
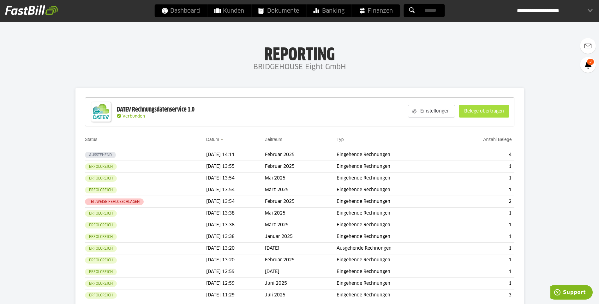
click at [497, 106] on slot "Belege übertragen" at bounding box center [484, 111] width 50 height 12
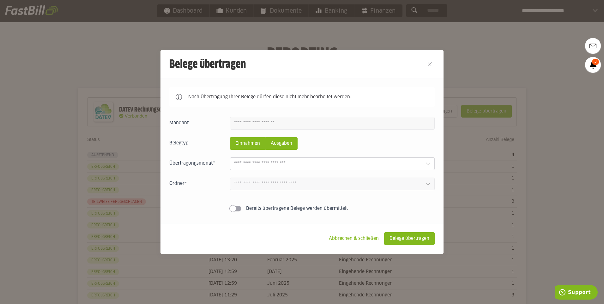
click at [289, 138] on button "Ausgaben" at bounding box center [281, 143] width 32 height 13
click at [300, 156] on div "Einnahmen Ausgaben [DATE] 0 Einnahmen 0 Ausgaben [DATE] 0 Einnahmen 0 Ausgaben 1" at bounding box center [301, 165] width 265 height 97
click at [305, 161] on input "text" at bounding box center [327, 163] width 186 height 7
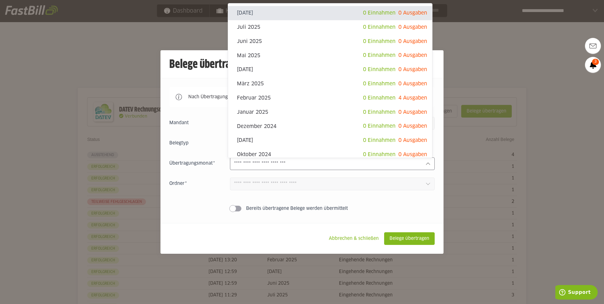
click at [520, 51] on div at bounding box center [302, 152] width 604 height 304
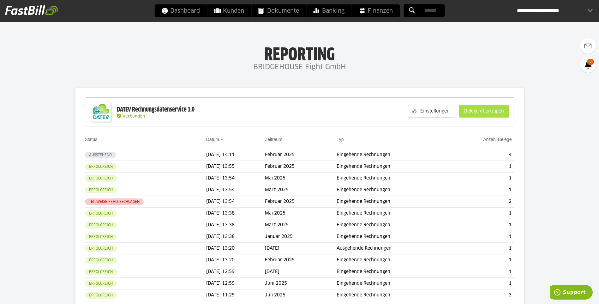
click at [492, 105] on button "Belege übertragen" at bounding box center [484, 111] width 51 height 13
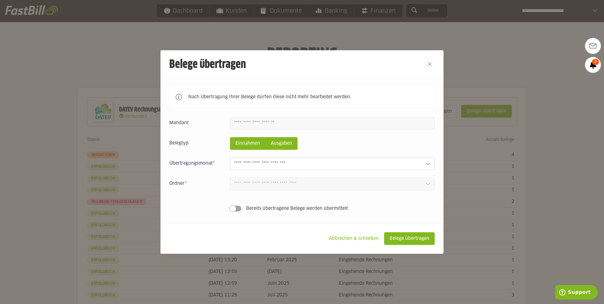
click at [278, 142] on slot "Ausgaben" at bounding box center [282, 143] width 32 height 12
drag, startPoint x: 377, startPoint y: 157, endPoint x: 382, endPoint y: 159, distance: 4.8
click at [377, 157] on div "Einnahmen Ausgaben August 2025 0 Einnahmen 0 Ausgaben Juli 2025 0 Einnahmen 0 A…" at bounding box center [301, 165] width 265 height 97
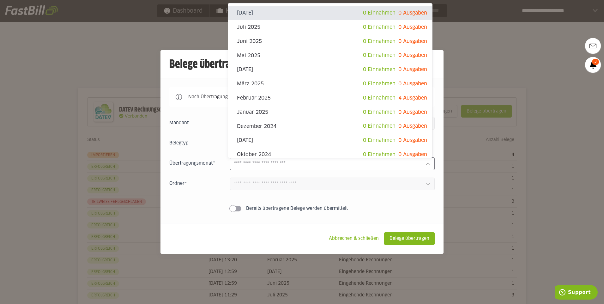
click at [383, 160] on div at bounding box center [332, 163] width 205 height 13
click at [484, 45] on div at bounding box center [302, 152] width 604 height 304
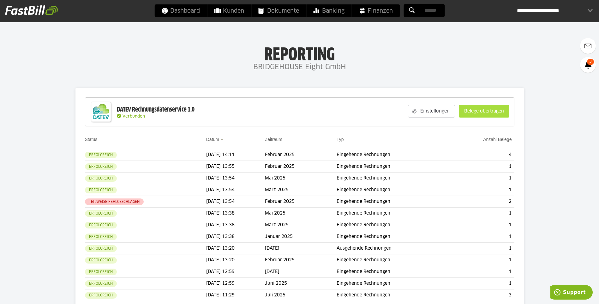
click at [493, 111] on slot "Belege übertragen" at bounding box center [484, 111] width 50 height 12
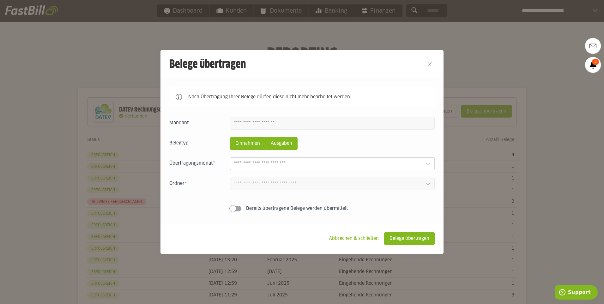
click at [291, 139] on slot "Ausgaben" at bounding box center [282, 143] width 32 height 12
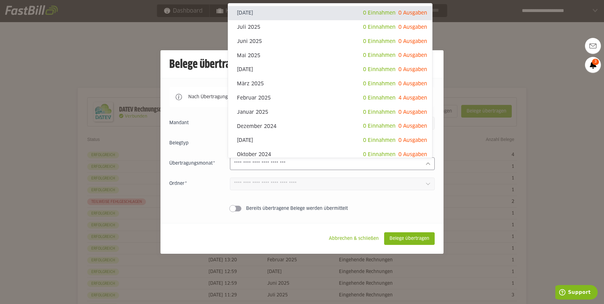
click at [323, 158] on sl-popup "August 2025 0 Einnahmen 0 Ausgaben Juli 2025 0 Einnahmen 0 Ausgaben 0 Einnahmen…" at bounding box center [332, 163] width 205 height 13
drag, startPoint x: 485, startPoint y: 137, endPoint x: 475, endPoint y: 142, distance: 11.3
click at [485, 138] on div at bounding box center [302, 152] width 604 height 304
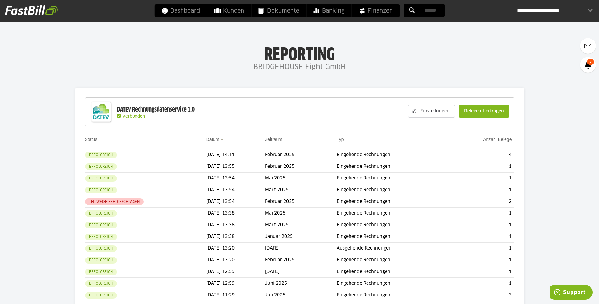
click at [482, 119] on div "Einstellungen Belege übertragen" at bounding box center [459, 111] width 108 height 24
click at [487, 116] on slot "Belege übertragen" at bounding box center [484, 111] width 50 height 12
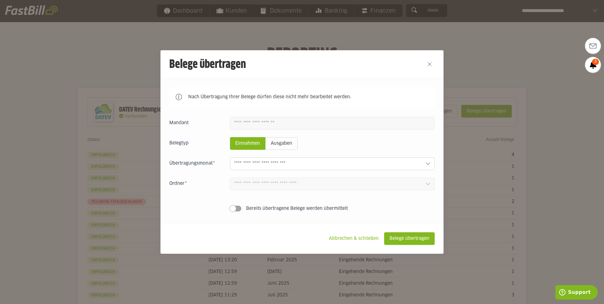
click at [405, 167] on input "text" at bounding box center [327, 163] width 186 height 7
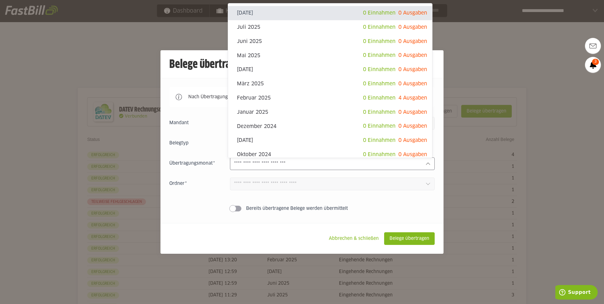
click at [479, 73] on div at bounding box center [302, 152] width 604 height 304
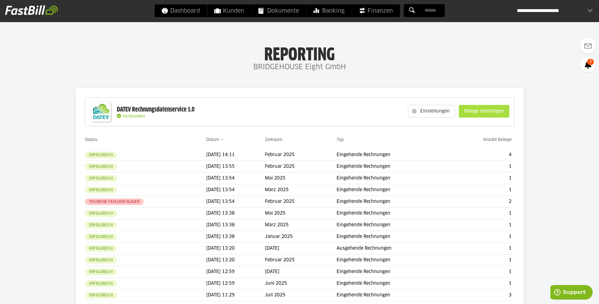
click at [487, 112] on slot "Belege übertragen" at bounding box center [484, 111] width 50 height 12
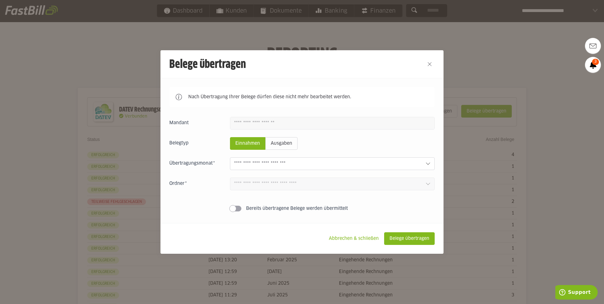
click at [304, 156] on div "Einnahmen Ausgaben [DATE] 0 Einnahmen 0 Ausgaben [DATE] 0 Einnahmen 0 Ausgaben 1" at bounding box center [301, 165] width 265 height 97
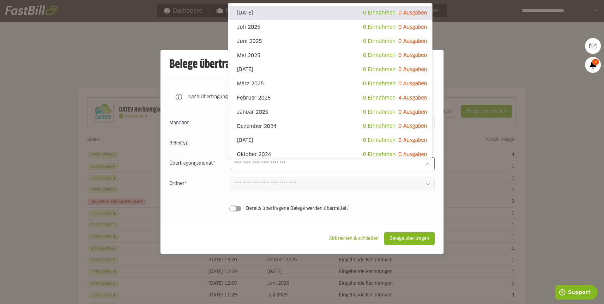
click at [311, 166] on input "text" at bounding box center [327, 163] width 186 height 7
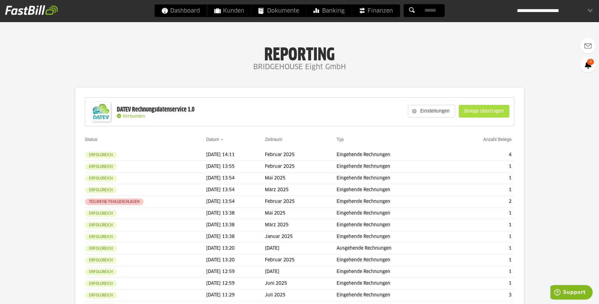
click at [492, 110] on slot "Belege übertragen" at bounding box center [484, 111] width 50 height 12
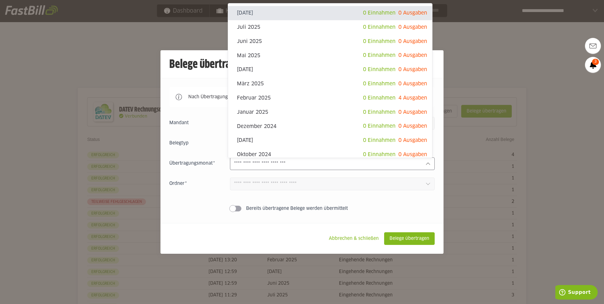
click at [398, 158] on div at bounding box center [332, 163] width 205 height 13
click at [453, 78] on div at bounding box center [302, 152] width 604 height 304
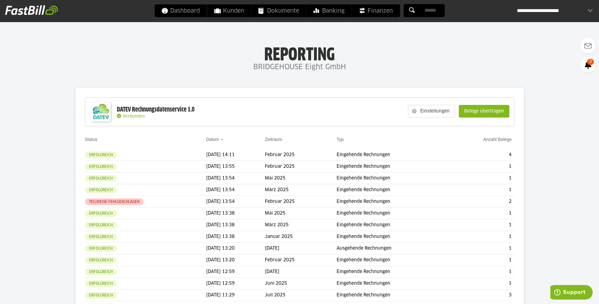
click at [504, 112] on slot "Belege übertragen" at bounding box center [484, 111] width 50 height 12
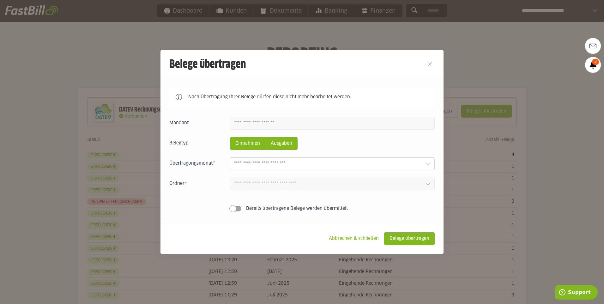
click at [274, 142] on slot "Ausgaben" at bounding box center [282, 143] width 32 height 12
click at [293, 165] on input "text" at bounding box center [327, 163] width 186 height 7
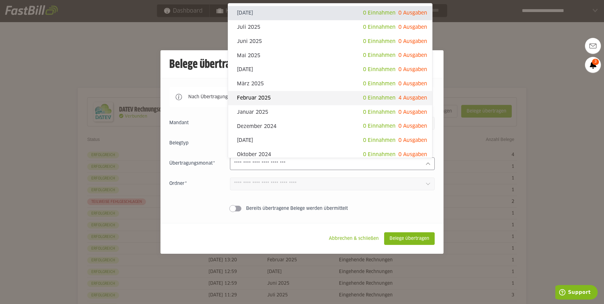
click at [378, 103] on div "Februar 2025 0 Einnahmen 4 Ausgaben" at bounding box center [330, 98] width 204 height 14
type input "**********"
type input "*******"
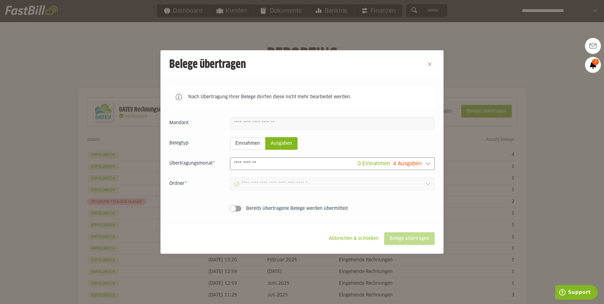
type input "**********"
click at [409, 234] on slot "Belege übertragen" at bounding box center [409, 238] width 50 height 12
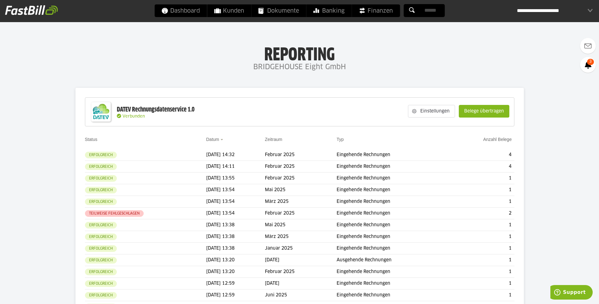
click at [464, 104] on div "Einstellungen Belege übertragen" at bounding box center [459, 111] width 108 height 24
click at [464, 105] on slot "Belege übertragen" at bounding box center [484, 111] width 50 height 12
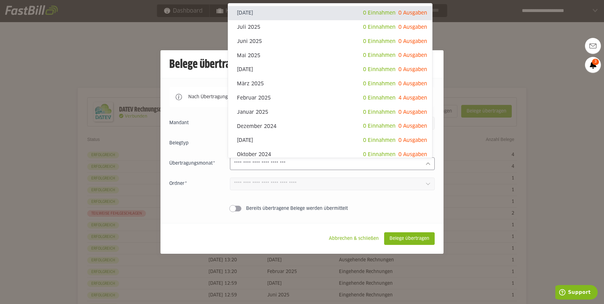
click at [414, 165] on input "text" at bounding box center [327, 163] width 186 height 7
click at [466, 50] on div at bounding box center [302, 152] width 604 height 304
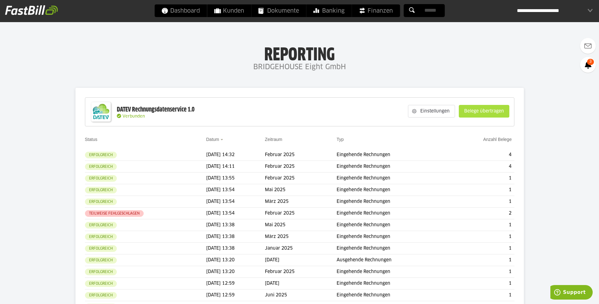
click at [503, 112] on slot "Belege übertragen" at bounding box center [484, 111] width 50 height 12
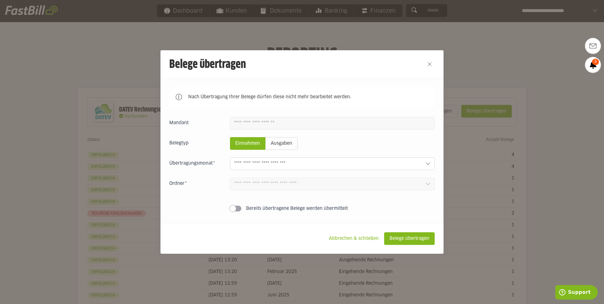
click at [418, 171] on div "Einnahmen Ausgaben August 2025 0 Einnahmen 0 Ausgaben Juli 2025 0 Einnahmen 0 A…" at bounding box center [301, 165] width 265 height 97
click at [262, 164] on input "text" at bounding box center [327, 163] width 186 height 7
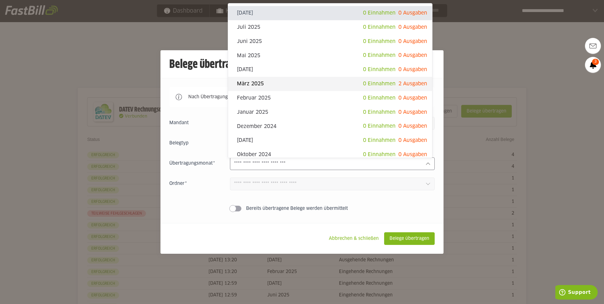
click at [363, 84] on span "0 Einnahmen" at bounding box center [379, 83] width 33 height 5
type input "*********"
type input "*******"
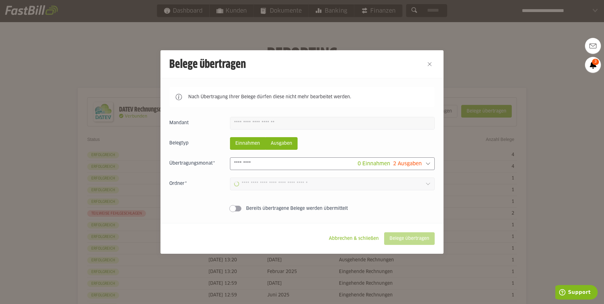
click at [270, 144] on slot "Ausgaben" at bounding box center [282, 143] width 32 height 12
type input "**********"
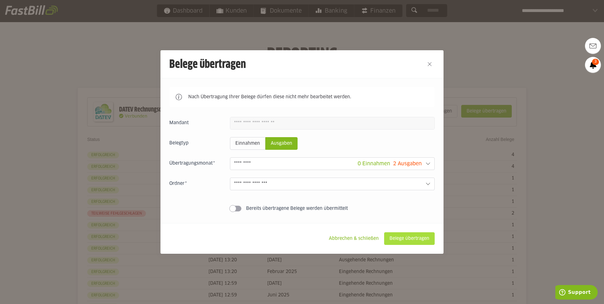
click at [401, 237] on slot "Belege übertragen" at bounding box center [409, 238] width 50 height 12
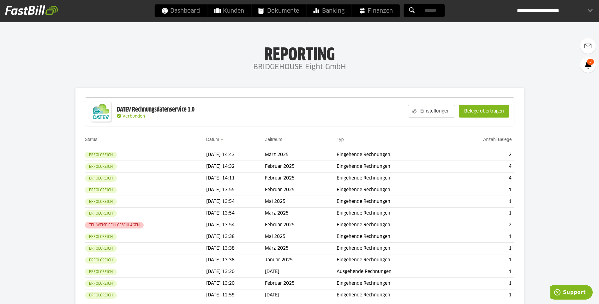
click at [448, 115] on slot "Einstellungen" at bounding box center [436, 111] width 38 height 12
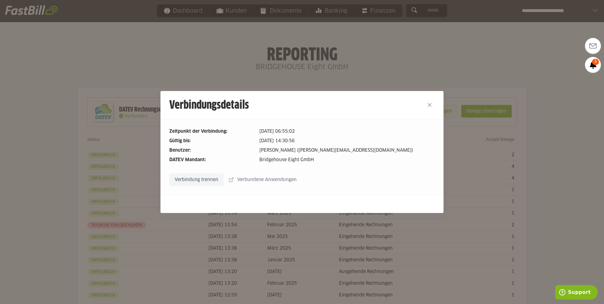
click at [425, 105] on button "Close" at bounding box center [430, 105] width 10 height 10
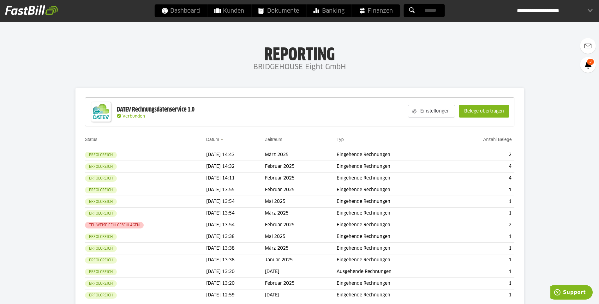
click at [478, 111] on slot "Belege übertragen" at bounding box center [484, 111] width 50 height 12
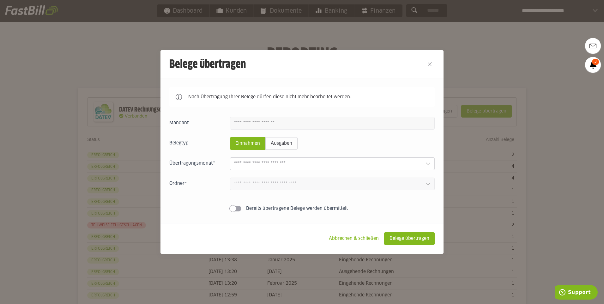
click at [413, 166] on input "text" at bounding box center [327, 163] width 186 height 7
click at [490, 56] on div at bounding box center [302, 152] width 604 height 304
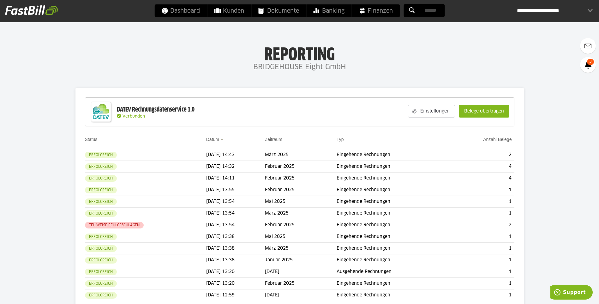
click at [460, 111] on button "Belege übertragen" at bounding box center [484, 111] width 51 height 13
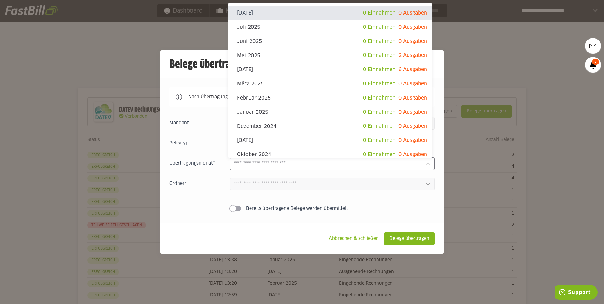
click at [402, 162] on input "text" at bounding box center [327, 163] width 186 height 7
click at [408, 72] on span "6 Ausgaben" at bounding box center [412, 69] width 29 height 5
type input "**********"
type input "*******"
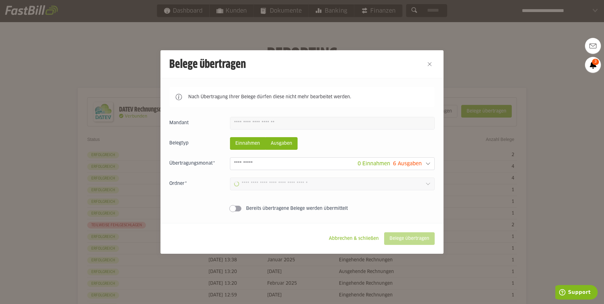
click at [290, 143] on slot "Ausgaben" at bounding box center [282, 143] width 32 height 12
type input "**********"
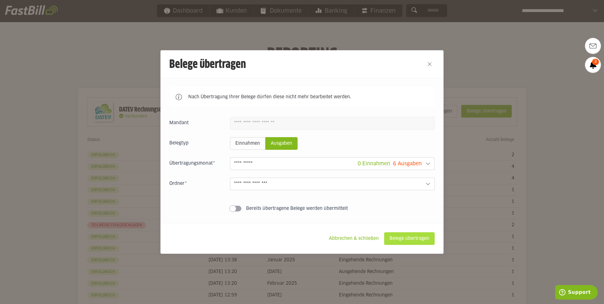
click at [414, 239] on slot "Belege übertragen" at bounding box center [409, 238] width 50 height 12
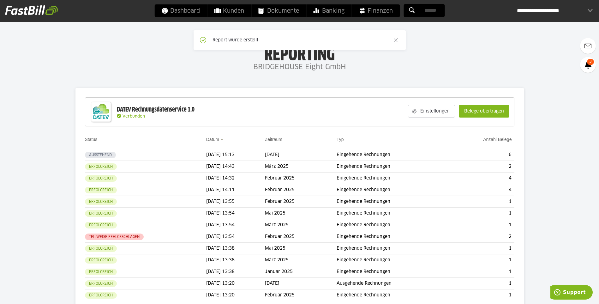
click at [476, 119] on div "Einstellungen Belege übertragen" at bounding box center [459, 111] width 108 height 24
click at [476, 115] on slot "Belege übertragen" at bounding box center [484, 111] width 50 height 12
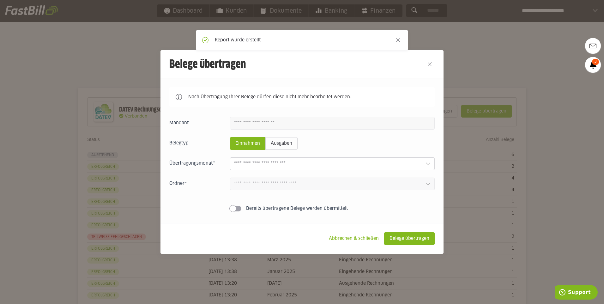
drag, startPoint x: 311, startPoint y: 144, endPoint x: 301, endPoint y: 144, distance: 9.8
click at [304, 144] on fieldset "Belegtyp Einnahmen Ausgaben" at bounding box center [301, 143] width 265 height 13
click at [296, 145] on fieldset "Belegtyp Einnahmen Ausgaben" at bounding box center [301, 143] width 265 height 13
click at [294, 145] on slot "Ausgaben" at bounding box center [282, 143] width 32 height 12
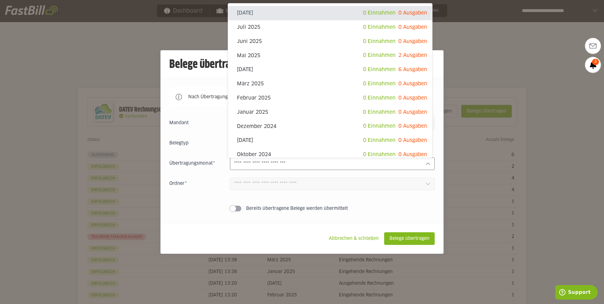
click at [298, 162] on input "text" at bounding box center [327, 163] width 186 height 7
click at [407, 57] on span "2 Ausgaben" at bounding box center [412, 55] width 29 height 5
type input "********"
type input "*******"
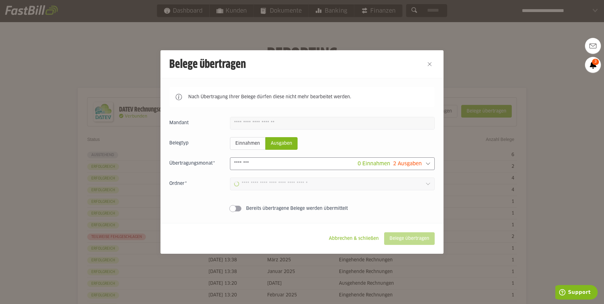
type input "**********"
click at [405, 240] on slot "Belege übertragen" at bounding box center [409, 238] width 50 height 12
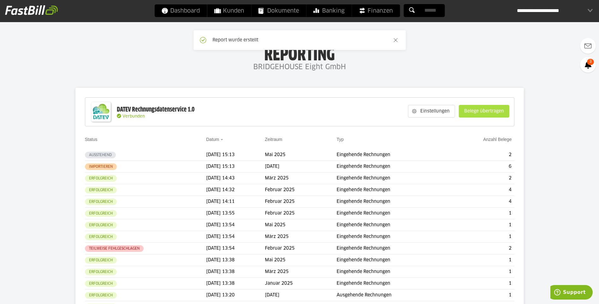
click at [472, 111] on slot "Belege übertragen" at bounding box center [484, 111] width 50 height 12
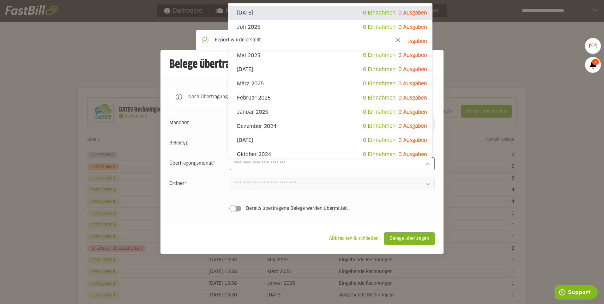
click at [406, 166] on input "text" at bounding box center [327, 163] width 186 height 7
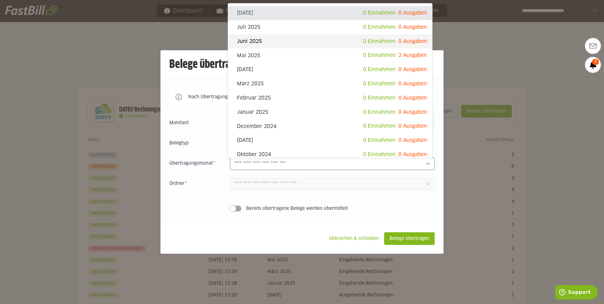
click at [389, 46] on span "0 Einnahmen 0 Ausgaben" at bounding box center [395, 41] width 64 height 9
type input "*********"
type input "*******"
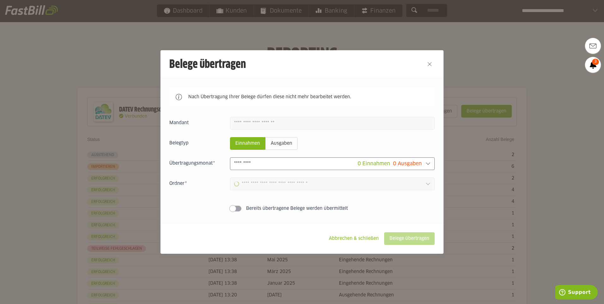
type input "**********"
click at [477, 68] on div at bounding box center [302, 152] width 604 height 304
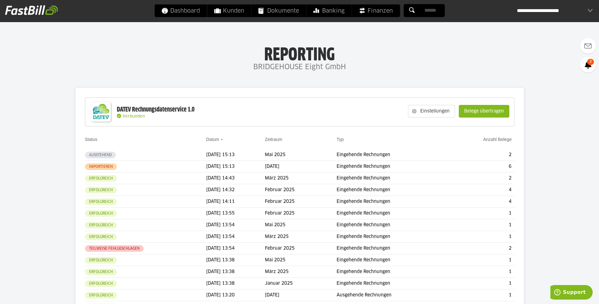
click at [456, 114] on div "Einstellungen Belege übertragen" at bounding box center [459, 111] width 108 height 24
click at [461, 112] on slot "Belege übertragen" at bounding box center [484, 111] width 50 height 12
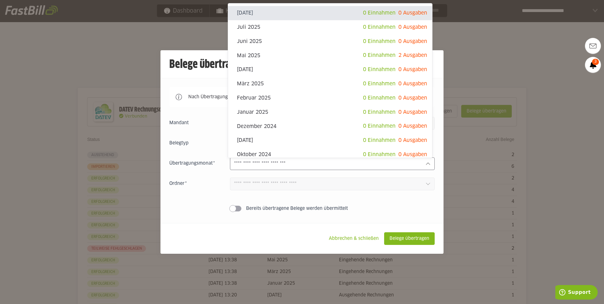
click at [290, 165] on input "text" at bounding box center [327, 163] width 186 height 7
click at [458, 52] on div at bounding box center [302, 152] width 604 height 304
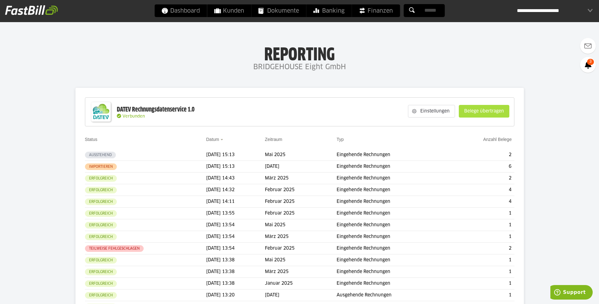
click at [507, 109] on slot "Belege übertragen" at bounding box center [484, 111] width 50 height 12
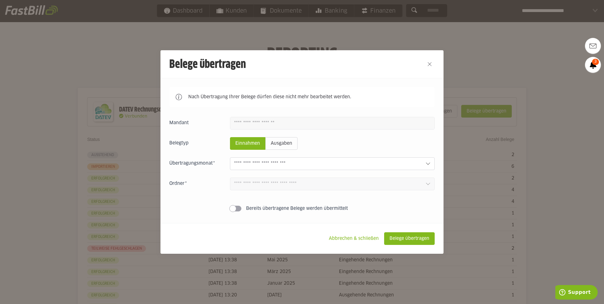
click at [329, 161] on input "text" at bounding box center [327, 163] width 186 height 7
click at [454, 59] on div at bounding box center [302, 152] width 604 height 304
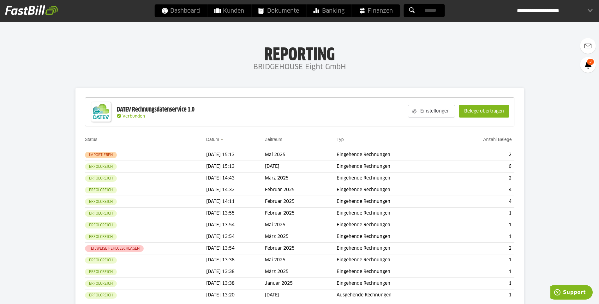
click at [471, 118] on div "Einstellungen Belege übertragen" at bounding box center [459, 111] width 108 height 24
click at [471, 117] on button "Belege übertragen" at bounding box center [484, 111] width 51 height 13
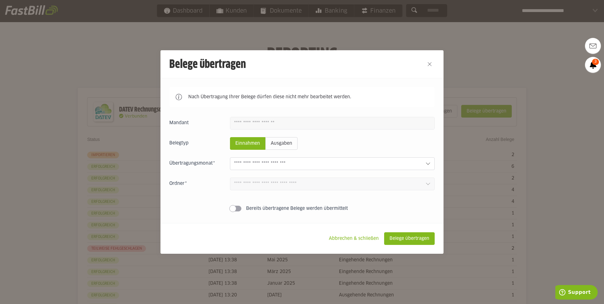
click at [398, 156] on div "Einnahmen Ausgaben [DATE] 0 Einnahmen 0 Ausgaben Juli 2025 0 Einnahmen 0 Ausgab…" at bounding box center [301, 165] width 265 height 97
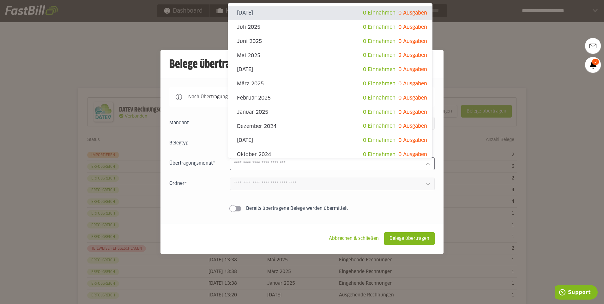
click at [399, 158] on div at bounding box center [332, 163] width 205 height 13
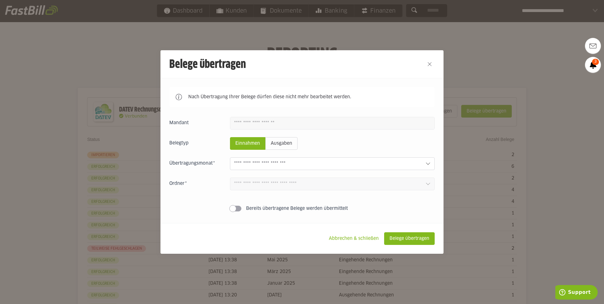
click at [490, 69] on div at bounding box center [302, 152] width 604 height 304
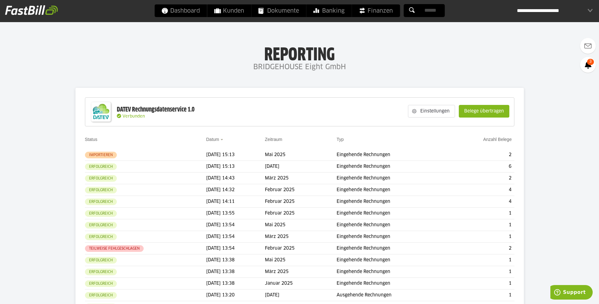
click at [504, 111] on slot "Belege übertragen" at bounding box center [484, 111] width 50 height 12
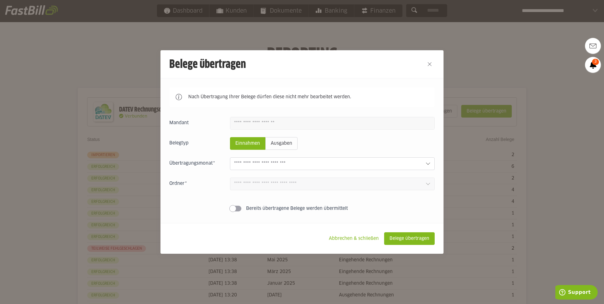
click at [401, 163] on input "text" at bounding box center [327, 163] width 186 height 7
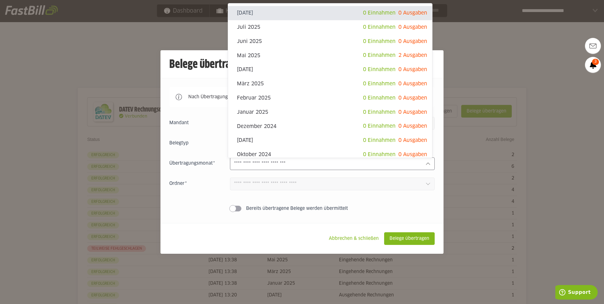
click at [477, 55] on div at bounding box center [302, 152] width 604 height 304
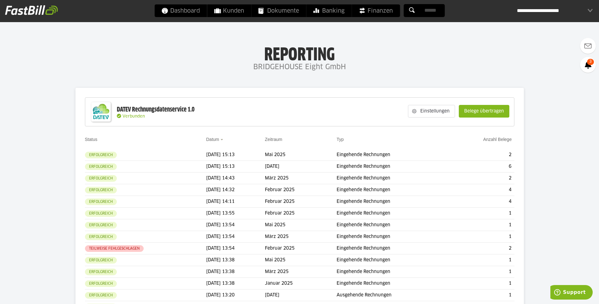
click at [476, 111] on slot "Belege übertragen" at bounding box center [484, 111] width 50 height 12
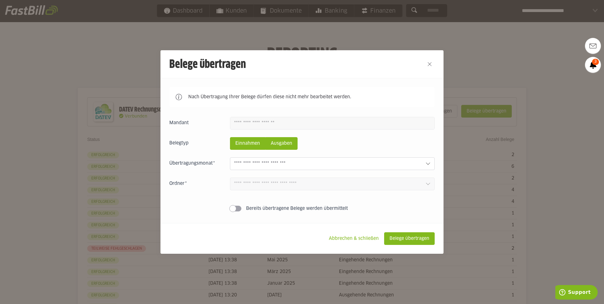
click at [290, 142] on slot "Ausgaben" at bounding box center [282, 143] width 32 height 12
click at [307, 163] on input "text" at bounding box center [327, 163] width 186 height 7
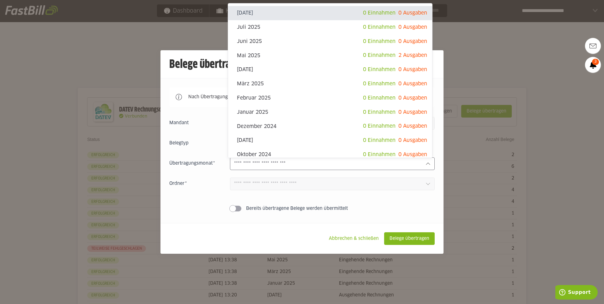
click at [473, 48] on div at bounding box center [302, 152] width 604 height 304
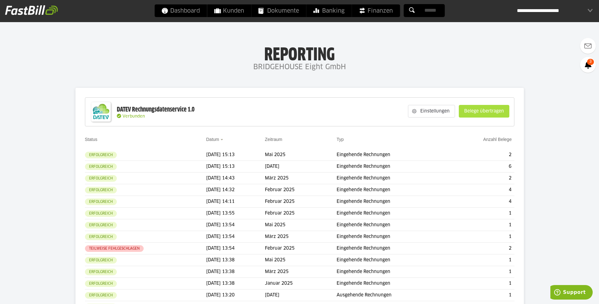
click at [470, 110] on slot "Belege übertragen" at bounding box center [484, 111] width 50 height 12
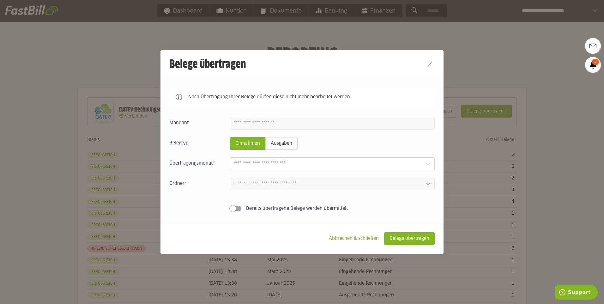
click at [406, 174] on div "Einnahmen Ausgaben [DATE] 0 Einnahmen 0 Ausgaben Juli 2025 0 Einnahmen 0 Ausgab…" at bounding box center [301, 165] width 265 height 97
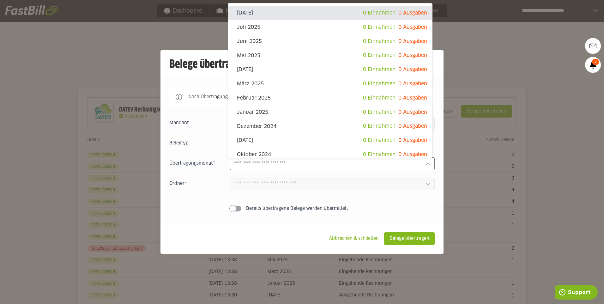
click at [404, 168] on div at bounding box center [332, 163] width 205 height 13
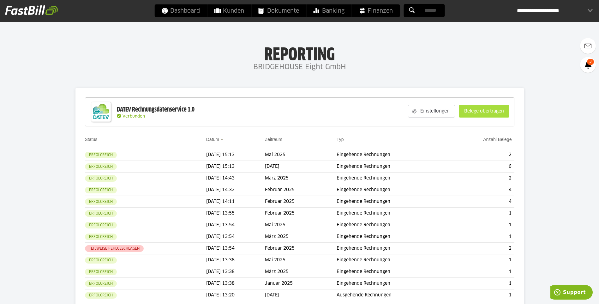
click at [495, 111] on slot "Belege übertragen" at bounding box center [484, 111] width 50 height 12
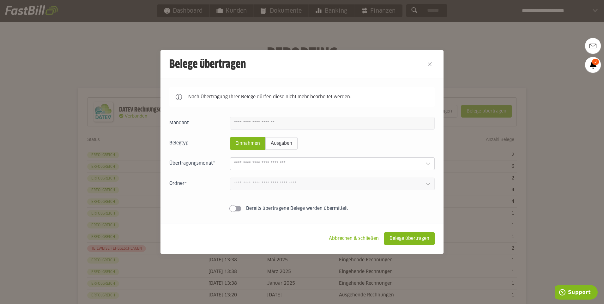
click at [361, 164] on input "text" at bounding box center [327, 163] width 186 height 7
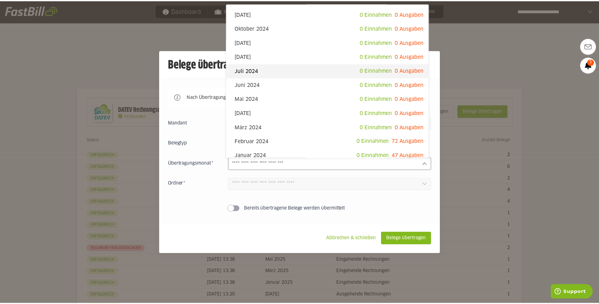
scroll to position [190, 0]
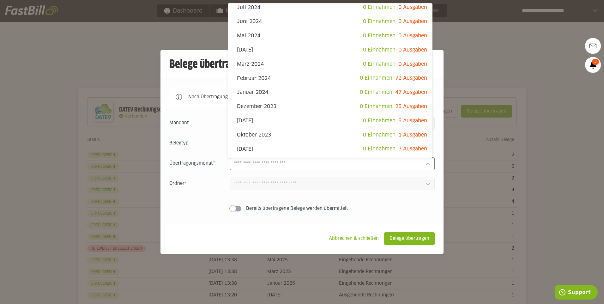
click at [500, 50] on div at bounding box center [302, 152] width 604 height 304
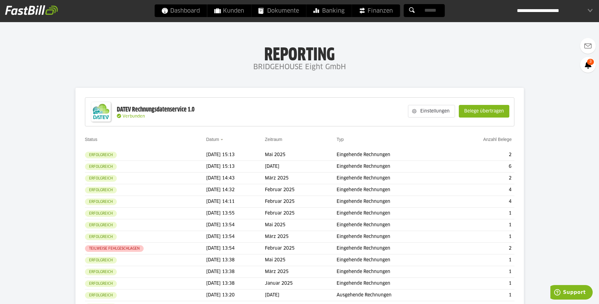
click at [489, 104] on div "Einstellungen Belege übertragen" at bounding box center [459, 111] width 108 height 24
click at [489, 112] on slot "Belege übertragen" at bounding box center [484, 111] width 50 height 12
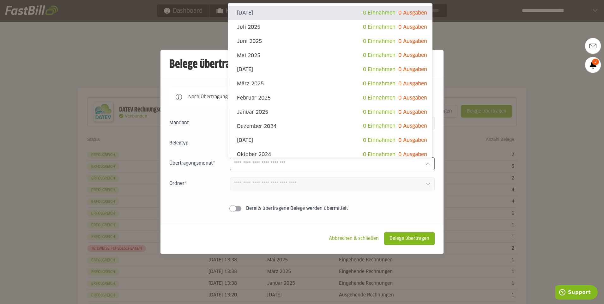
click at [398, 168] on div at bounding box center [332, 163] width 205 height 13
click at [469, 67] on div at bounding box center [302, 152] width 604 height 304
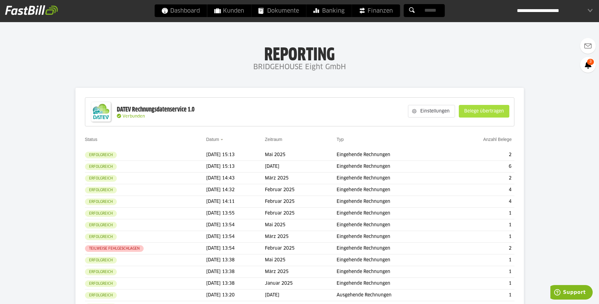
click at [485, 108] on slot "Belege übertragen" at bounding box center [484, 111] width 50 height 12
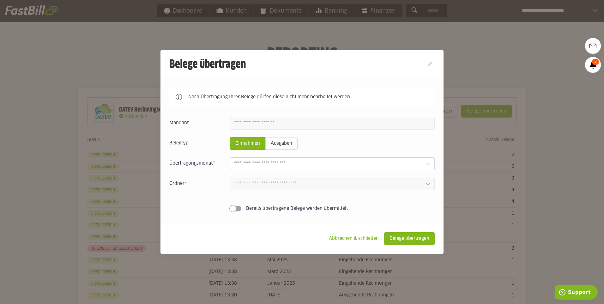
drag, startPoint x: 430, startPoint y: 151, endPoint x: 417, endPoint y: 162, distance: 17.0
click at [424, 155] on div "Einnahmen Ausgaben [DATE] 0 Einnahmen 0 Ausgaben Juli 2025 0 Einnahmen 0 Ausgab…" at bounding box center [301, 165] width 265 height 97
click at [414, 167] on input "text" at bounding box center [327, 163] width 186 height 7
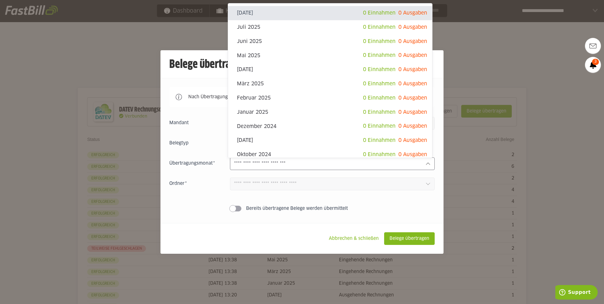
click at [500, 39] on div at bounding box center [302, 152] width 604 height 304
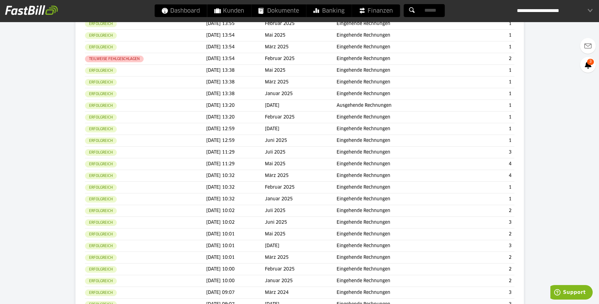
scroll to position [253, 0]
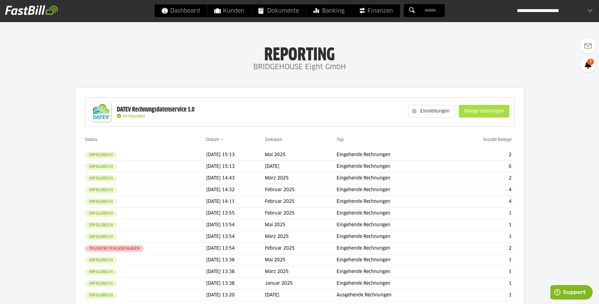
click at [471, 114] on slot "Belege übertragen" at bounding box center [484, 111] width 50 height 12
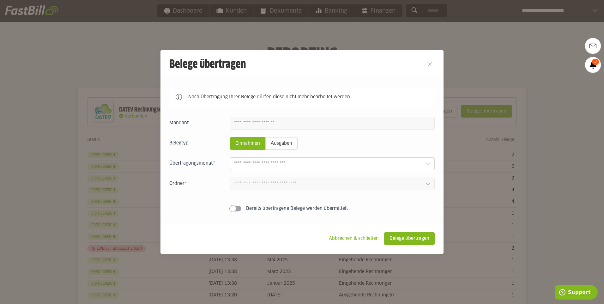
click at [431, 154] on div "Einnahmen Ausgaben [DATE] 0 Einnahmen 0 Ausgaben Juli 2025 0 Einnahmen 0 Ausgab…" at bounding box center [301, 165] width 265 height 97
click at [428, 160] on div at bounding box center [332, 163] width 205 height 13
click at [497, 61] on div at bounding box center [302, 152] width 604 height 304
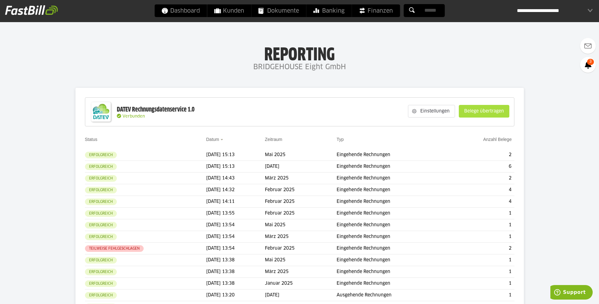
click at [490, 109] on slot "Belege übertragen" at bounding box center [484, 111] width 50 height 12
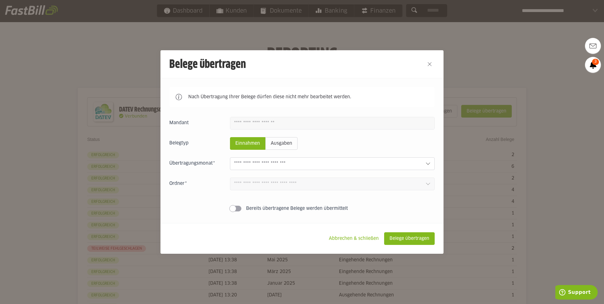
click at [369, 149] on fieldset "Belegtyp Einnahmen Ausgaben" at bounding box center [301, 143] width 265 height 13
drag, startPoint x: 373, startPoint y: 156, endPoint x: 378, endPoint y: 165, distance: 10.5
click at [378, 165] on div "Einnahmen Ausgaben [DATE] 0 Einnahmen 0 Ausgaben Juli 2025 0 Einnahmen 0 Ausgab…" at bounding box center [301, 165] width 265 height 97
click at [377, 165] on input "text" at bounding box center [327, 163] width 186 height 7
click at [470, 76] on div at bounding box center [302, 152] width 604 height 304
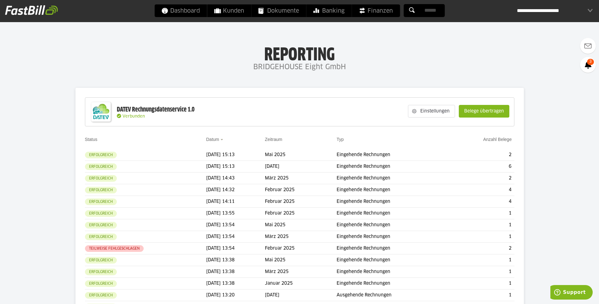
click at [473, 107] on slot "Belege übertragen" at bounding box center [484, 111] width 50 height 12
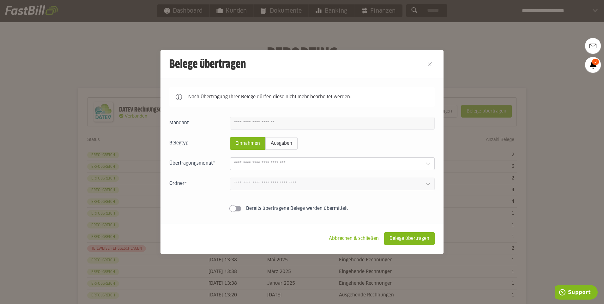
click at [401, 167] on input "text" at bounding box center [327, 163] width 186 height 7
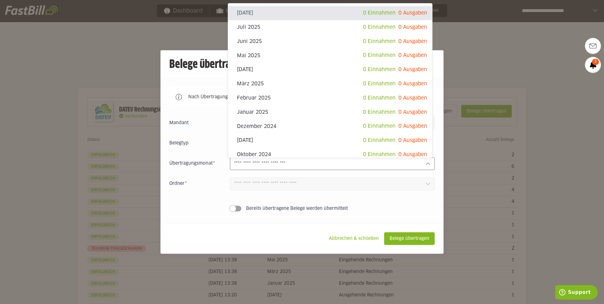
click at [502, 71] on div at bounding box center [302, 152] width 604 height 304
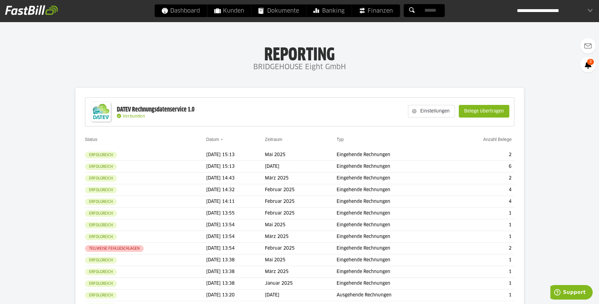
drag, startPoint x: 573, startPoint y: 115, endPoint x: 569, endPoint y: 124, distance: 10.3
click at [508, 116] on slot "Belege übertragen" at bounding box center [484, 111] width 50 height 12
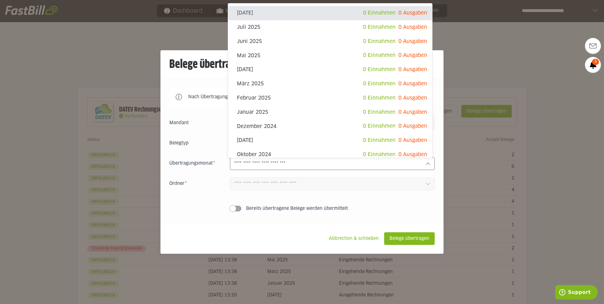
click at [430, 164] on div at bounding box center [332, 163] width 205 height 13
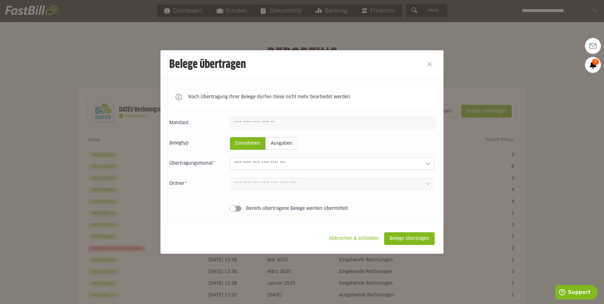
click at [487, 47] on div at bounding box center [302, 152] width 604 height 304
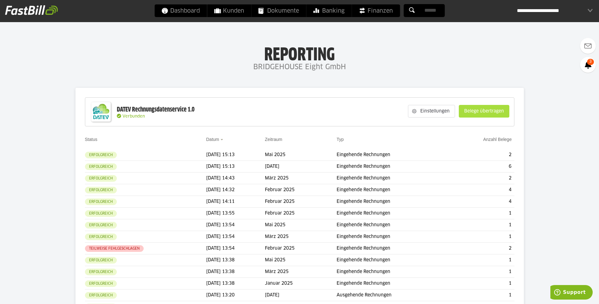
click at [497, 117] on div "Einstellungen Belege übertragen" at bounding box center [459, 111] width 108 height 24
click at [497, 116] on slot "Belege übertragen" at bounding box center [484, 111] width 50 height 12
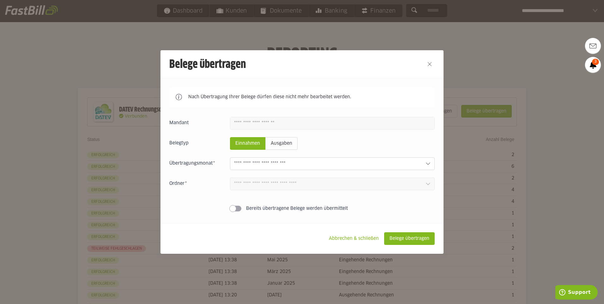
click at [402, 168] on div at bounding box center [332, 163] width 205 height 13
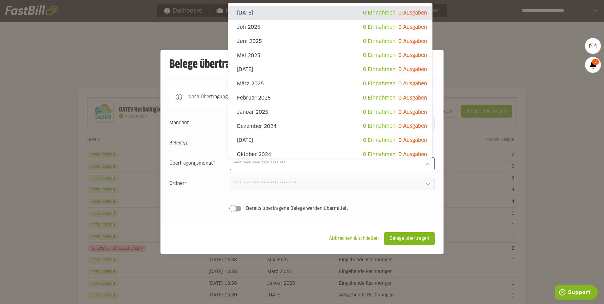
click at [453, 87] on div at bounding box center [302, 152] width 604 height 304
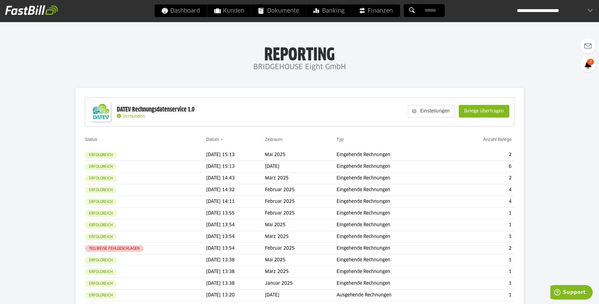
click at [557, 14] on div "**********" at bounding box center [555, 10] width 76 height 13
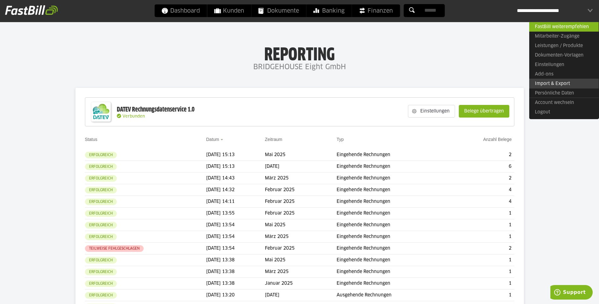
click at [551, 82] on link "Import & Export" at bounding box center [563, 84] width 69 height 10
